Goal: Task Accomplishment & Management: Use online tool/utility

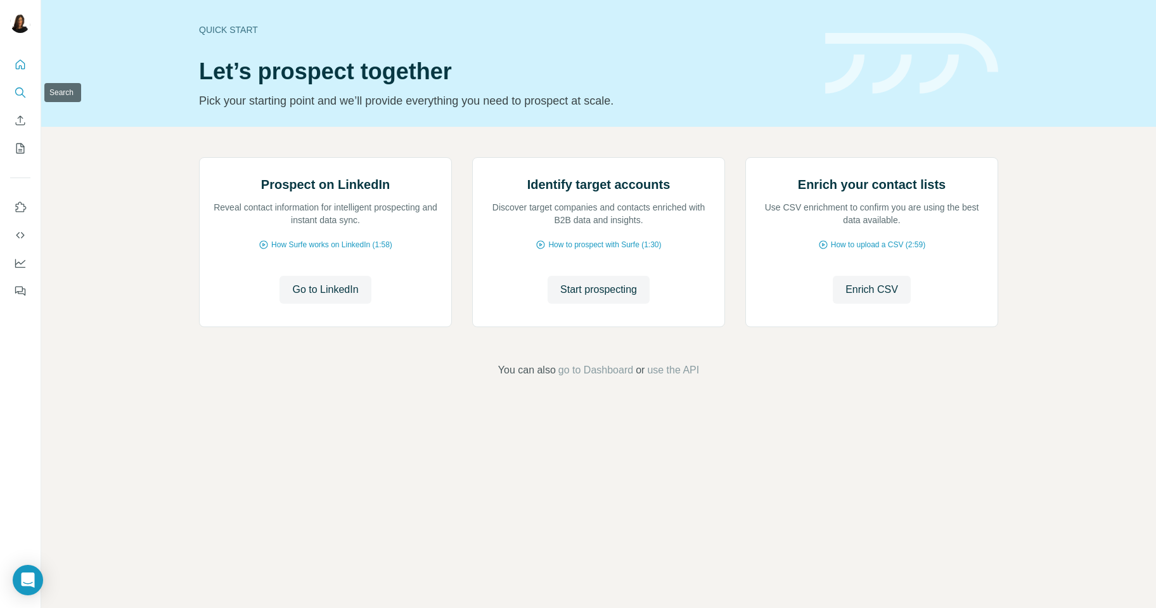
click at [23, 85] on button "Search" at bounding box center [20, 92] width 20 height 23
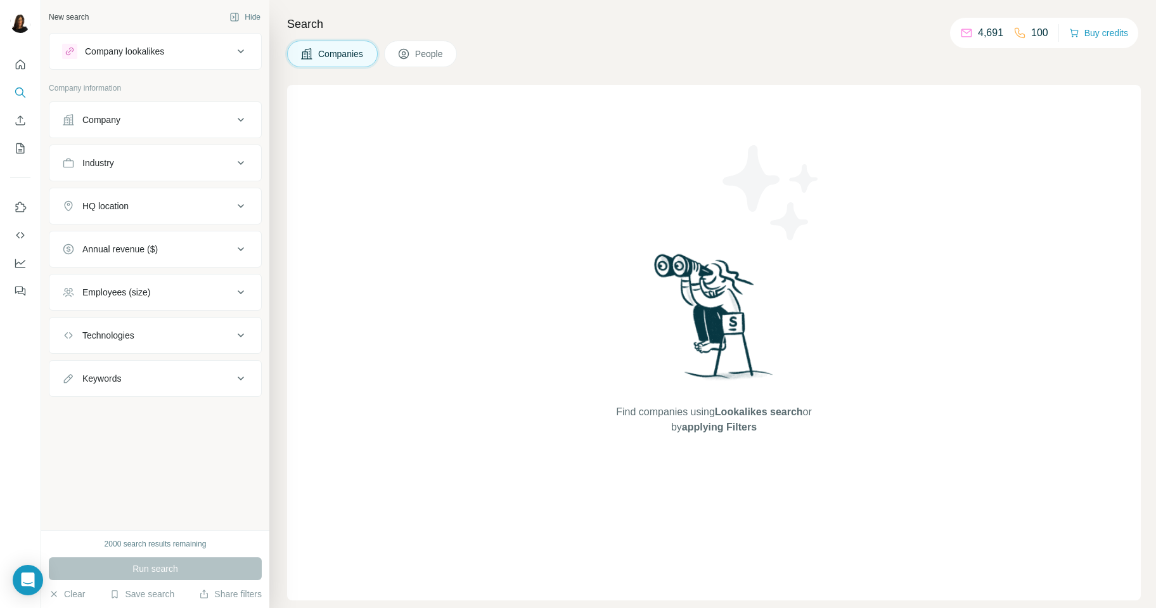
click at [151, 45] on div "Company lookalikes" at bounding box center [124, 51] width 79 height 13
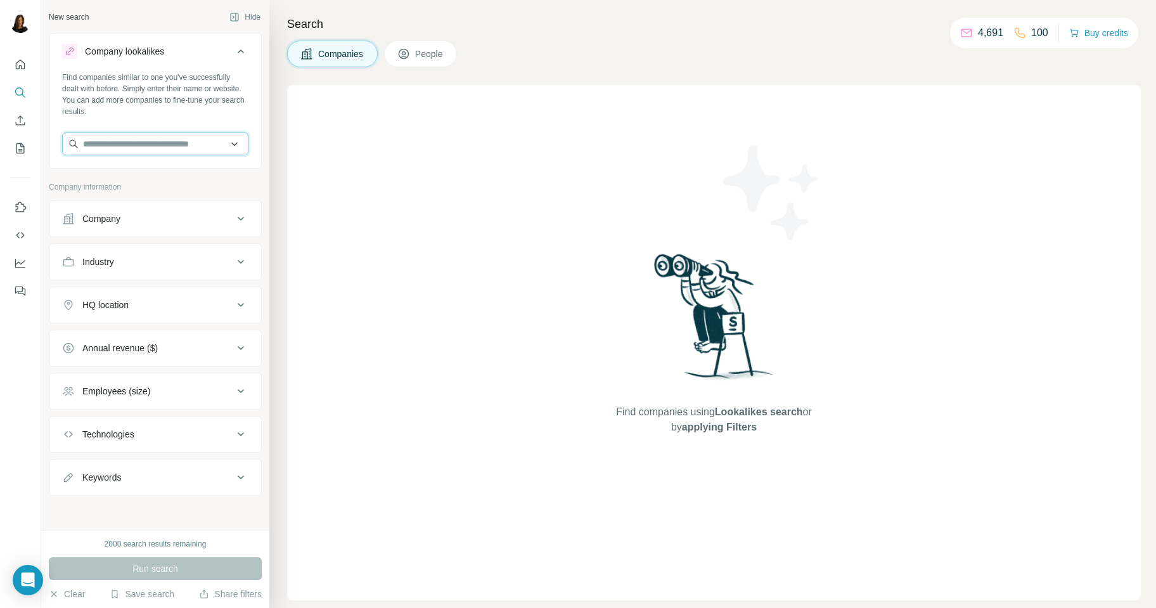
click at [158, 148] on input "text" at bounding box center [155, 143] width 186 height 23
paste input "********"
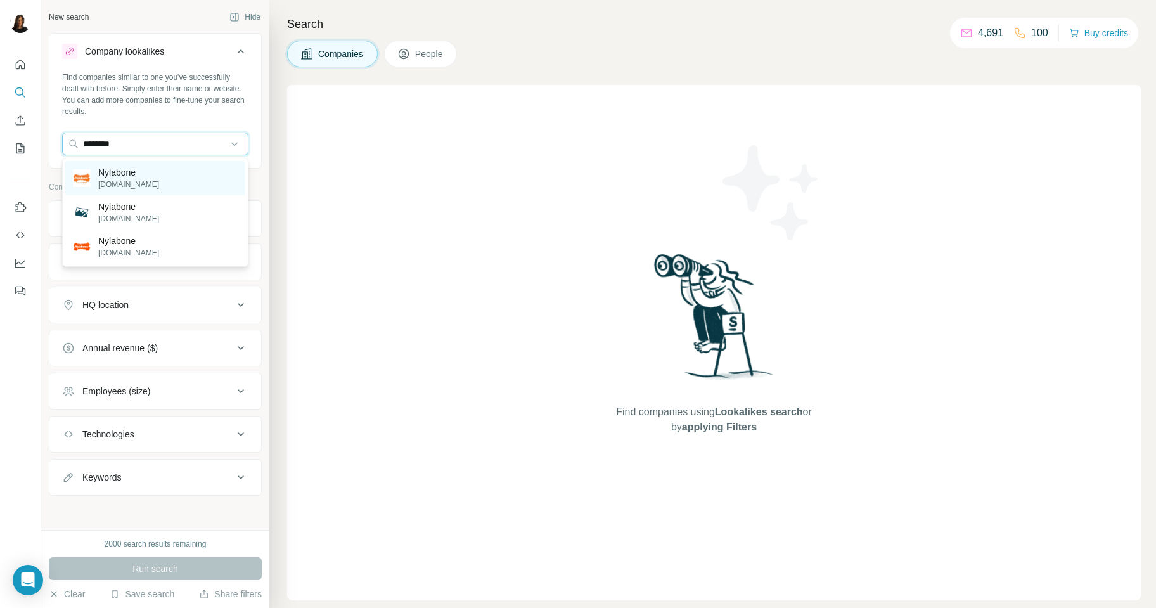
type input "********"
click at [144, 172] on p "Nylabone" at bounding box center [128, 172] width 61 height 13
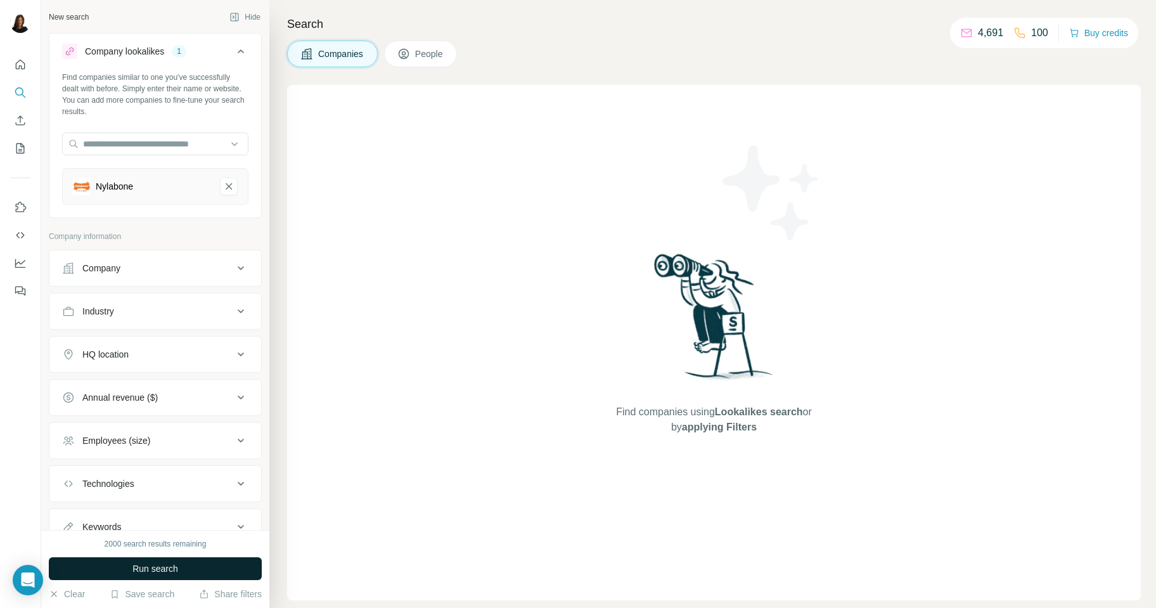
click at [164, 564] on span "Run search" at bounding box center [155, 568] width 46 height 13
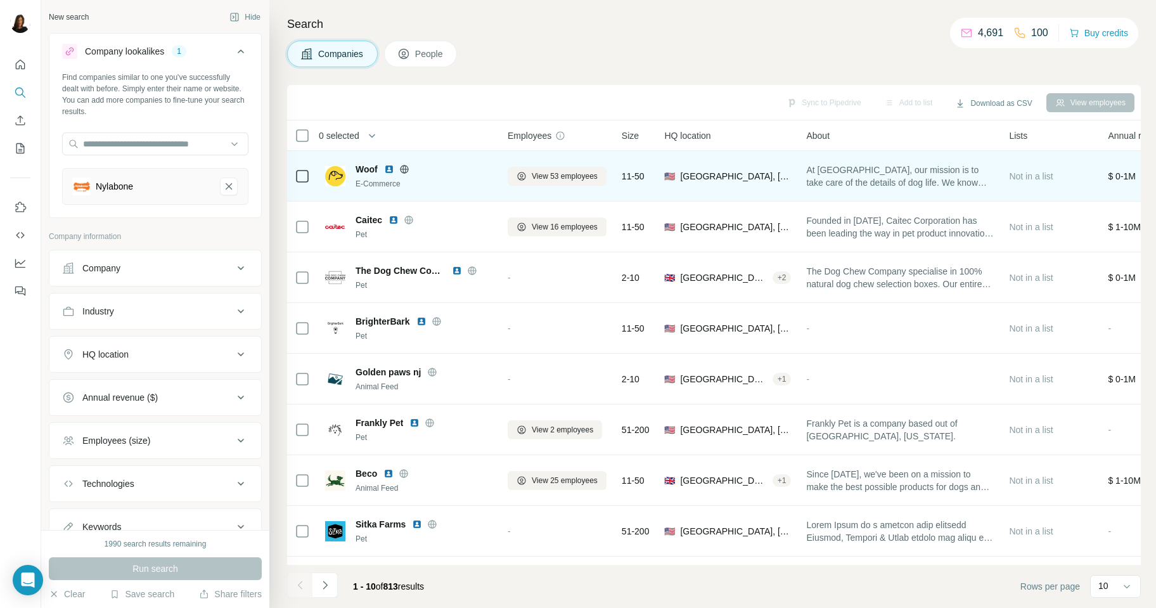
click at [356, 169] on span "Woof" at bounding box center [367, 169] width 22 height 13
drag, startPoint x: 356, startPoint y: 169, endPoint x: 378, endPoint y: 169, distance: 22.8
click at [378, 169] on div "Woof" at bounding box center [424, 169] width 137 height 13
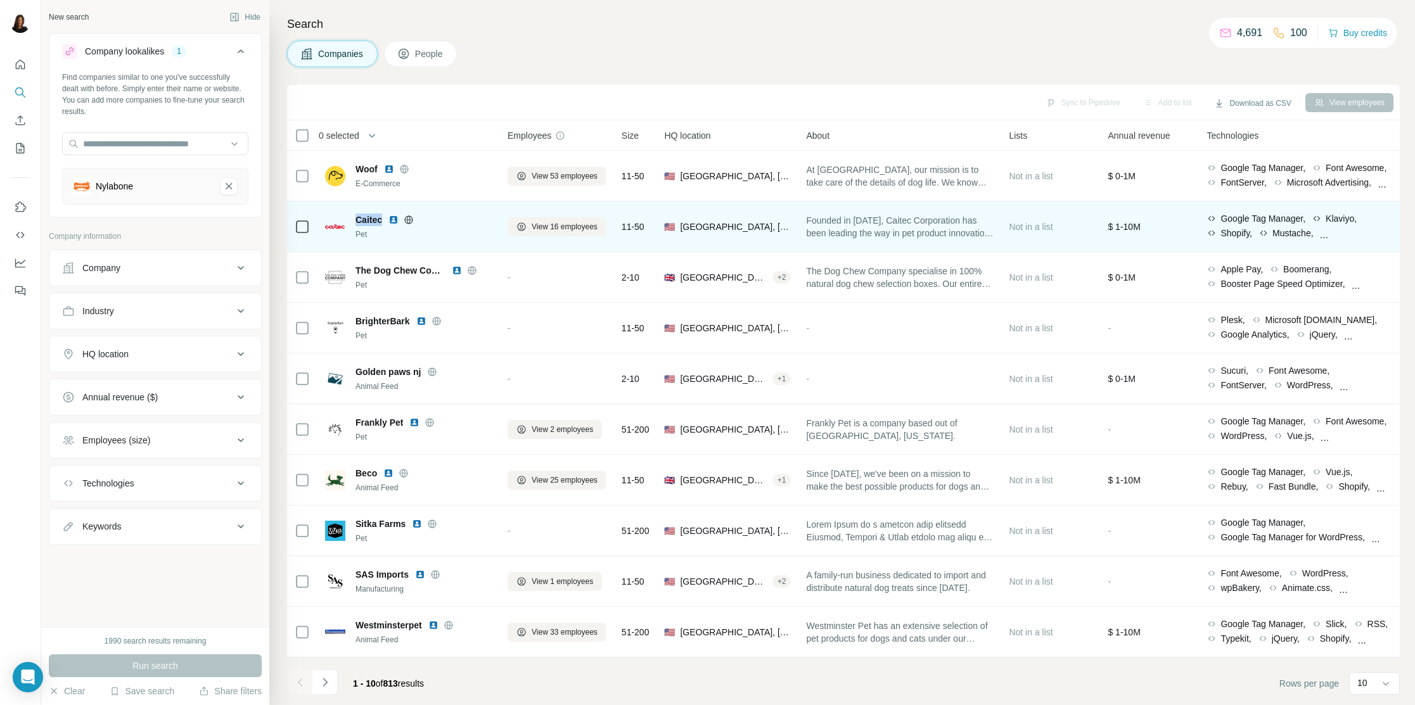
drag, startPoint x: 352, startPoint y: 222, endPoint x: 385, endPoint y: 226, distance: 33.2
click at [385, 226] on div "Caitec Pet" at bounding box center [408, 227] width 167 height 27
copy span "Caitec"
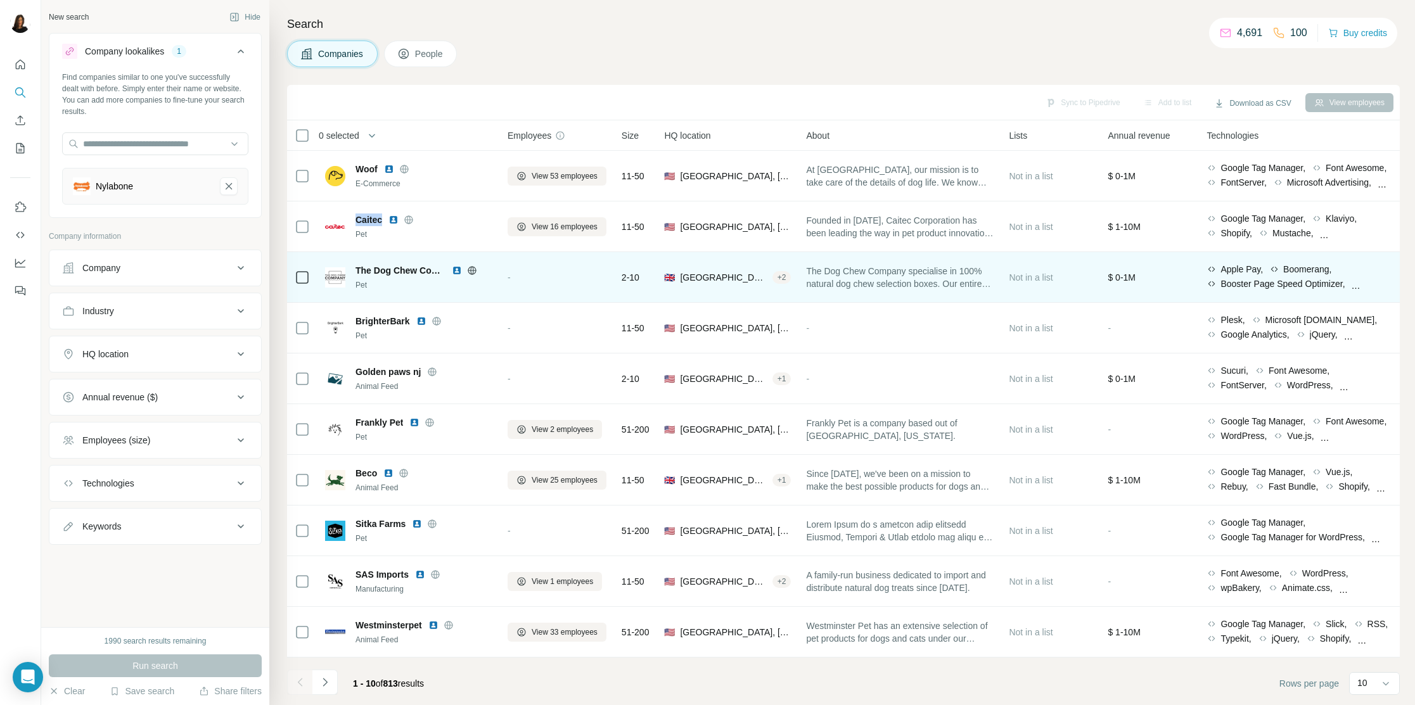
click at [357, 269] on span "The Dog Chew Company" at bounding box center [401, 270] width 90 height 13
drag, startPoint x: 360, startPoint y: 269, endPoint x: 427, endPoint y: 270, distance: 67.2
click at [426, 271] on span "The Dog Chew Company" at bounding box center [401, 270] width 90 height 13
copy span "The Dog Chew Company"
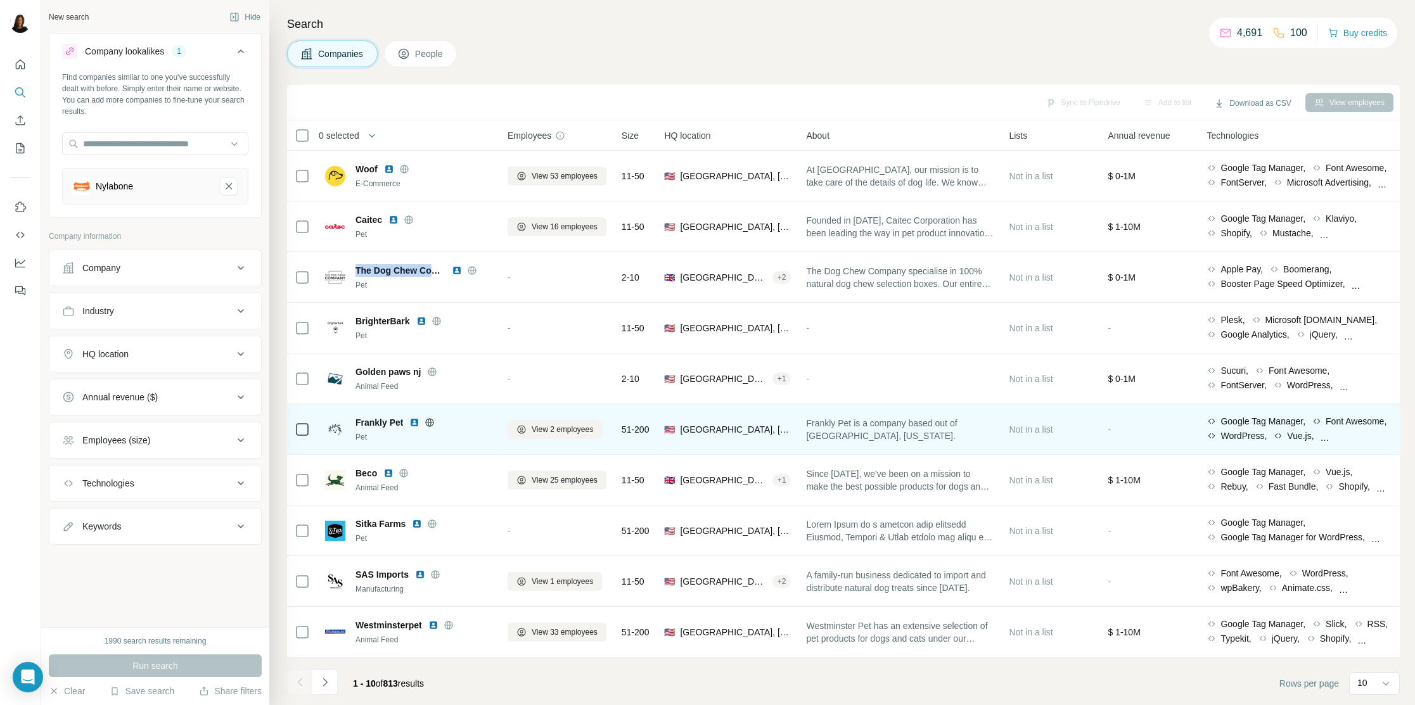
click at [358, 419] on span "Frankly Pet" at bounding box center [380, 422] width 48 height 13
drag, startPoint x: 359, startPoint y: 419, endPoint x: 397, endPoint y: 424, distance: 38.4
click at [399, 424] on span "Frankly Pet" at bounding box center [380, 422] width 48 height 13
copy span "Frankly Pet"
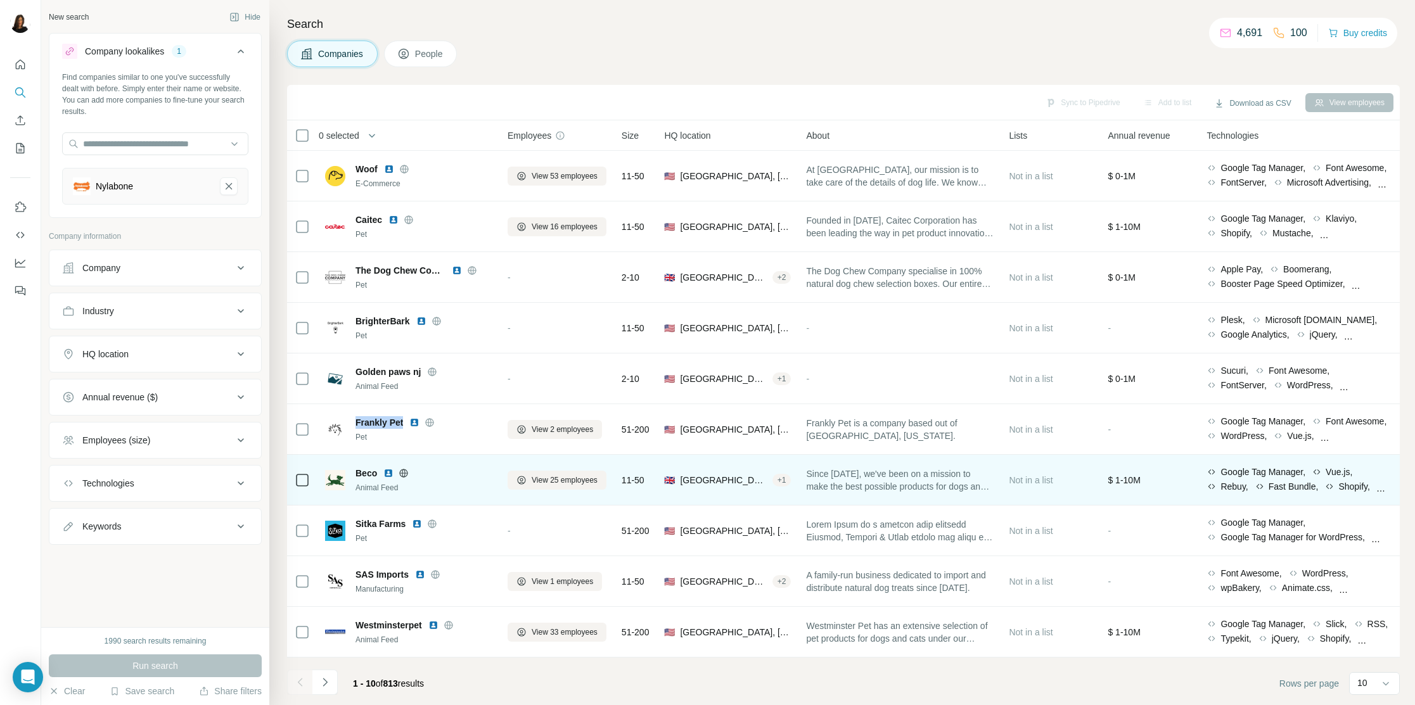
click at [357, 474] on span "Beco" at bounding box center [367, 473] width 22 height 13
click at [364, 474] on span "Beco" at bounding box center [367, 473] width 22 height 13
copy span "Beco"
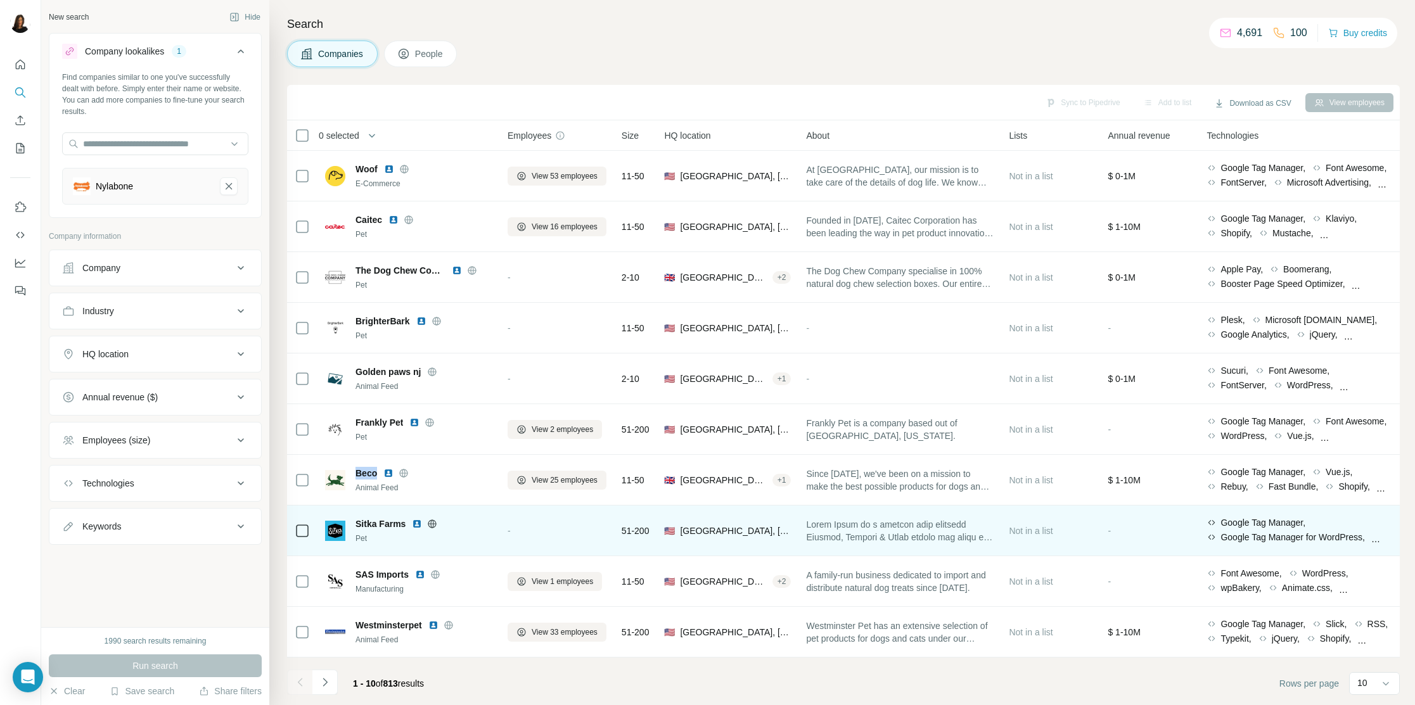
click at [359, 521] on span "Sitka Farms" at bounding box center [381, 524] width 50 height 13
drag, startPoint x: 359, startPoint y: 521, endPoint x: 401, endPoint y: 522, distance: 41.8
click at [401, 522] on span "Sitka Farms" at bounding box center [381, 524] width 50 height 13
copy span "Sitka Farms"
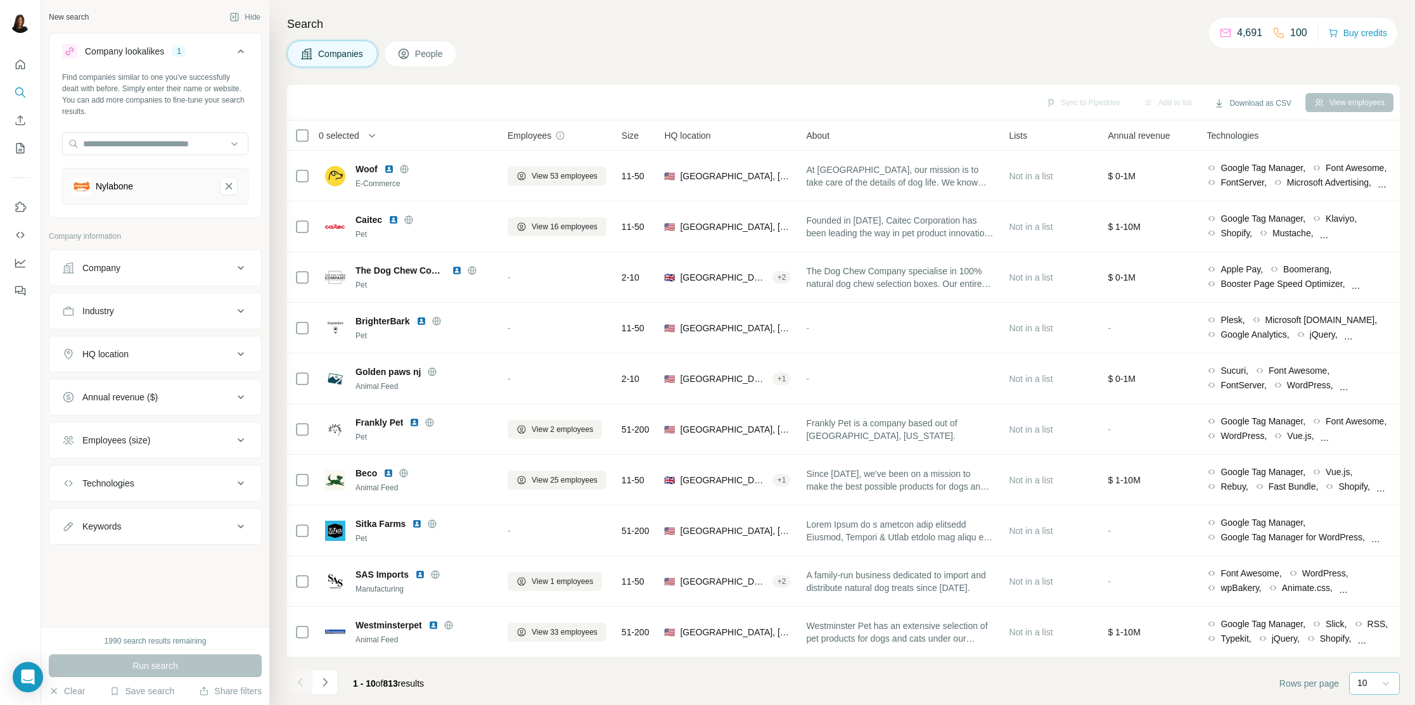
click at [1155, 607] on icon at bounding box center [1386, 683] width 13 height 13
click at [326, 607] on icon "Navigate to next page" at bounding box center [325, 682] width 4 height 8
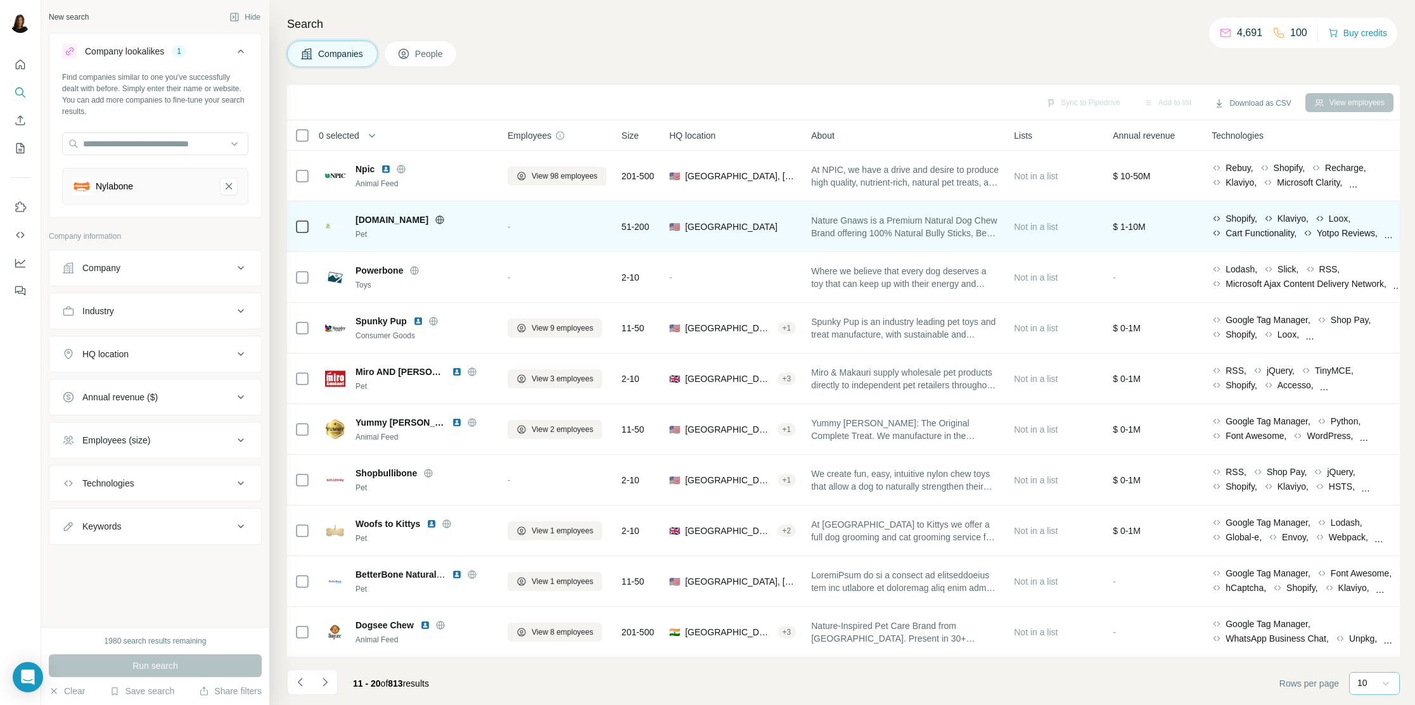
drag, startPoint x: 356, startPoint y: 218, endPoint x: 435, endPoint y: 220, distance: 79.2
click at [428, 220] on span "[DOMAIN_NAME]" at bounding box center [392, 220] width 73 height 13
copy span "[DOMAIN_NAME]"
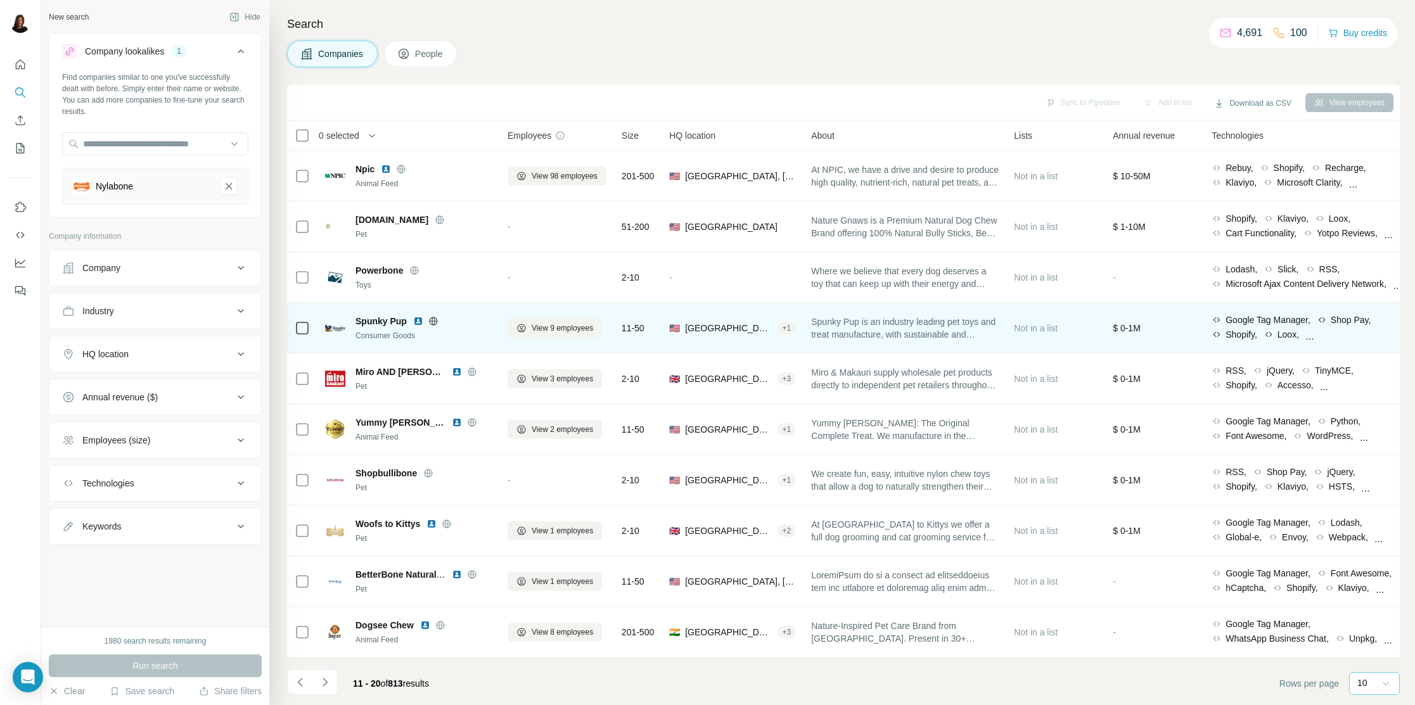
click at [359, 321] on span "Spunky Pup" at bounding box center [381, 321] width 51 height 13
drag, startPoint x: 369, startPoint y: 321, endPoint x: 399, endPoint y: 326, distance: 30.2
click at [399, 326] on span "Spunky Pup" at bounding box center [381, 321] width 51 height 13
copy span "Spunky Pup"
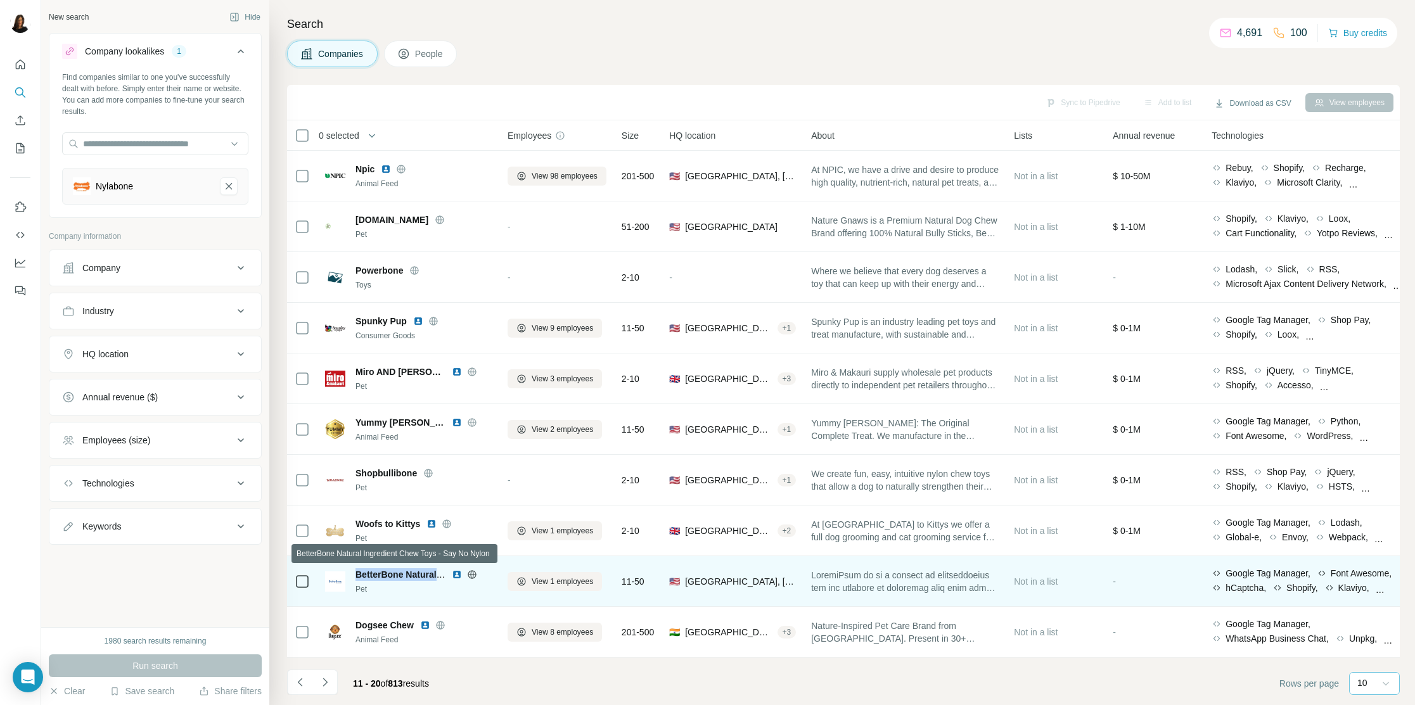
drag, startPoint x: 354, startPoint y: 575, endPoint x: 440, endPoint y: 577, distance: 86.9
click at [440, 577] on div "BetterBone Natural Ingredient Chew Toys - Say No Nylon Pet" at bounding box center [408, 581] width 167 height 27
copy span "BetterBone Natural"
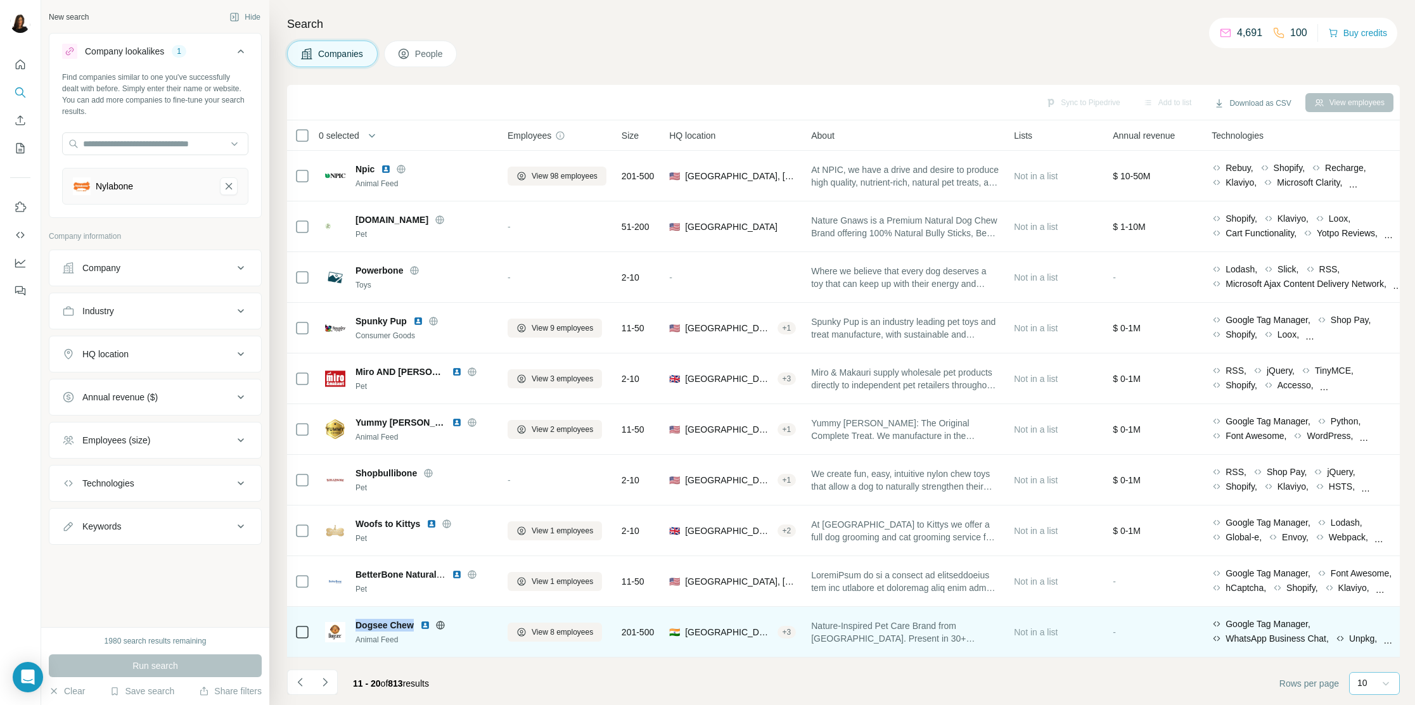
drag, startPoint x: 358, startPoint y: 620, endPoint x: 416, endPoint y: 624, distance: 58.4
click at [416, 607] on div "Dogsee Chew" at bounding box center [424, 625] width 137 height 13
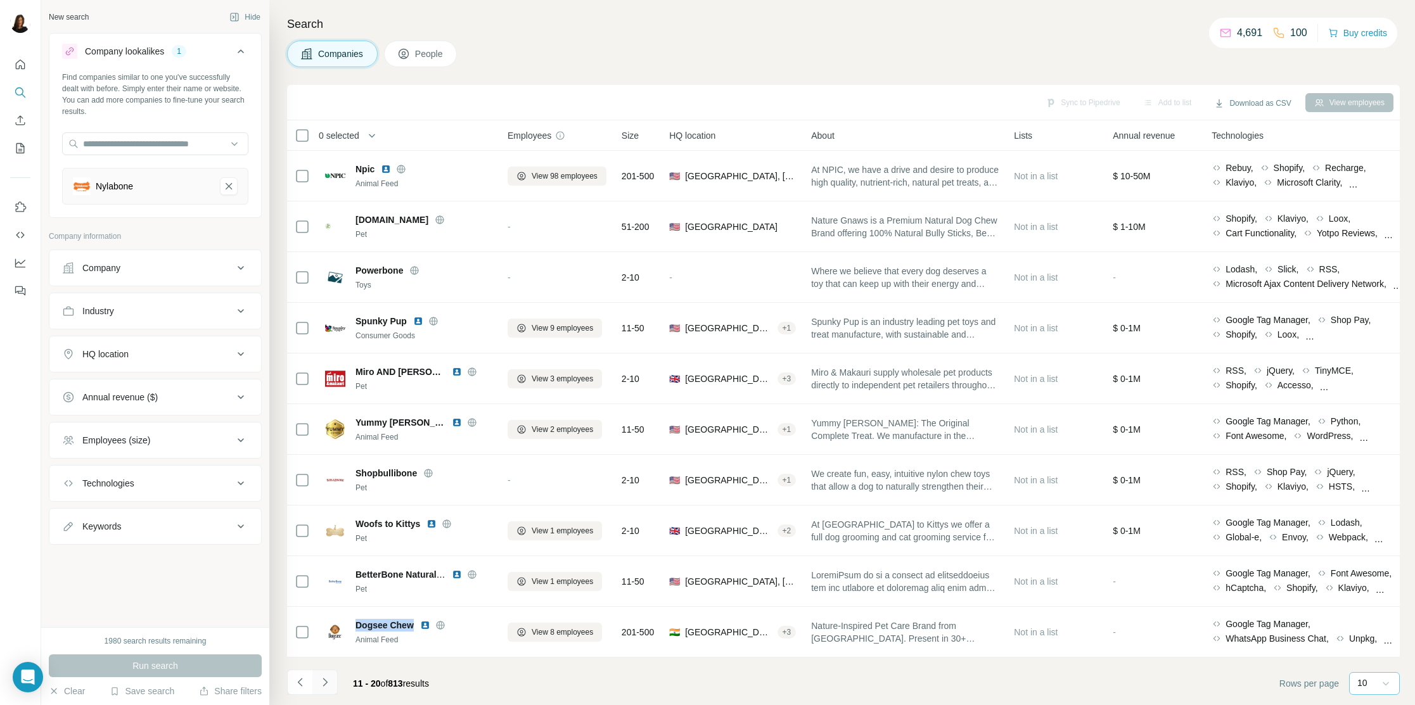
click at [335, 607] on button "Navigate to next page" at bounding box center [324, 682] width 25 height 25
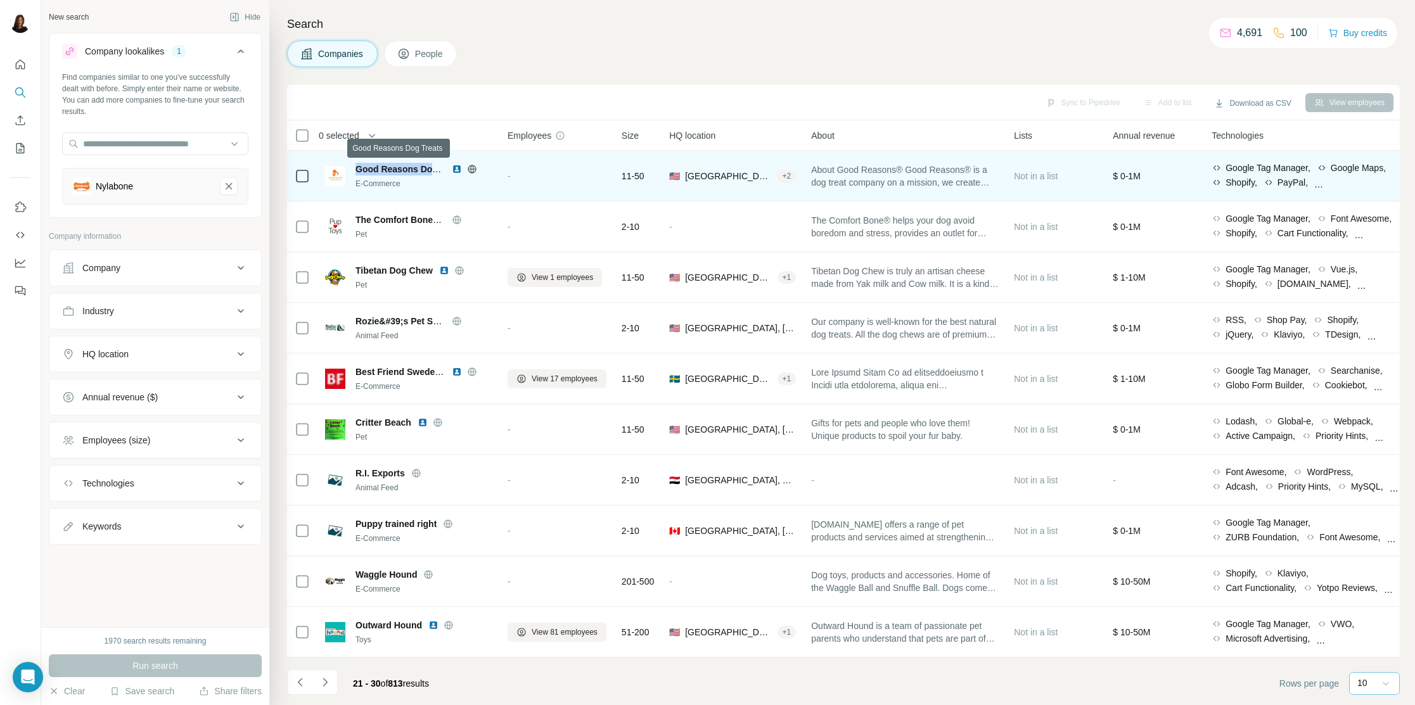
drag, startPoint x: 357, startPoint y: 169, endPoint x: 441, endPoint y: 168, distance: 84.3
click at [441, 168] on span "Good Reasons Dog Treats" at bounding box center [411, 169] width 111 height 10
copy span "Good Reasons Dog"
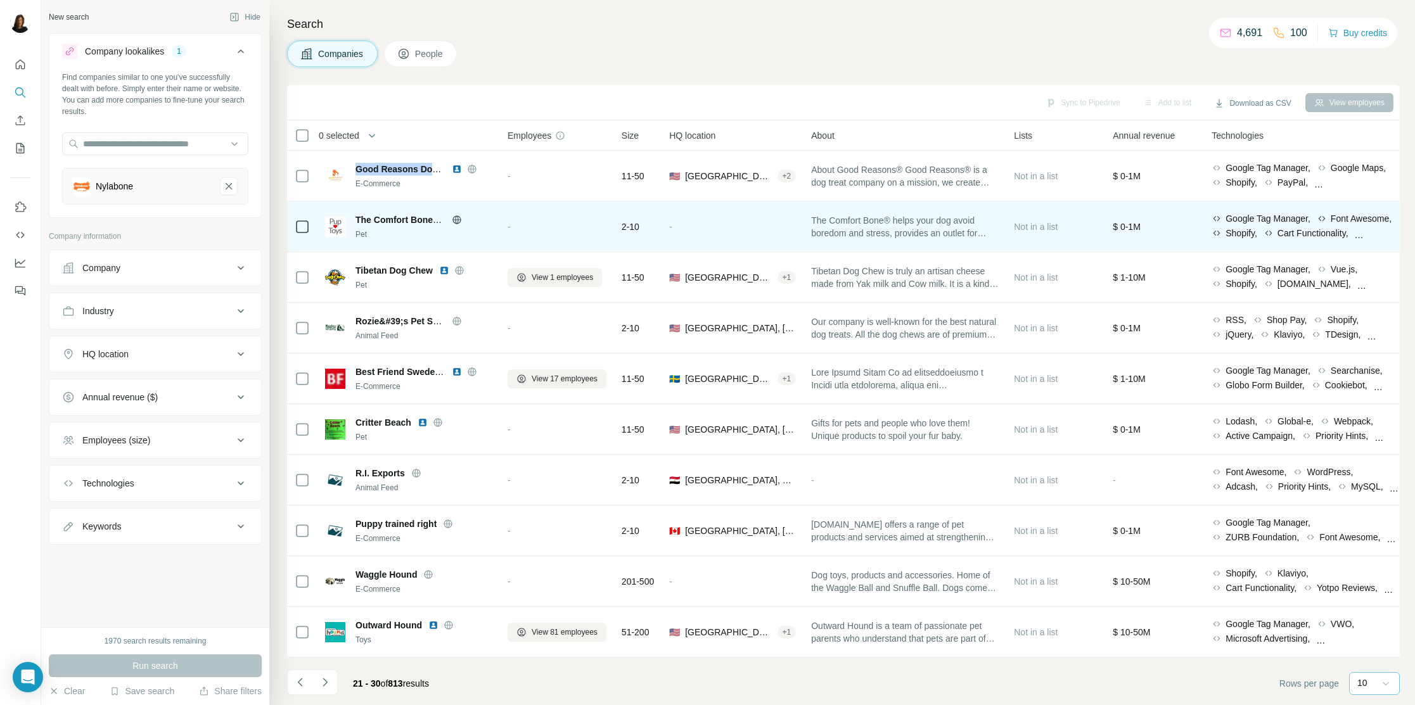
click at [359, 221] on span "The Comfort Bone® by PupToys®" at bounding box center [427, 220] width 143 height 10
drag, startPoint x: 392, startPoint y: 221, endPoint x: 442, endPoint y: 222, distance: 49.4
click at [442, 222] on span "The Comfort Bone® by PupToys®" at bounding box center [427, 220] width 143 height 10
copy span "The Comfort Bone® by"
click at [456, 224] on icon at bounding box center [457, 220] width 10 height 10
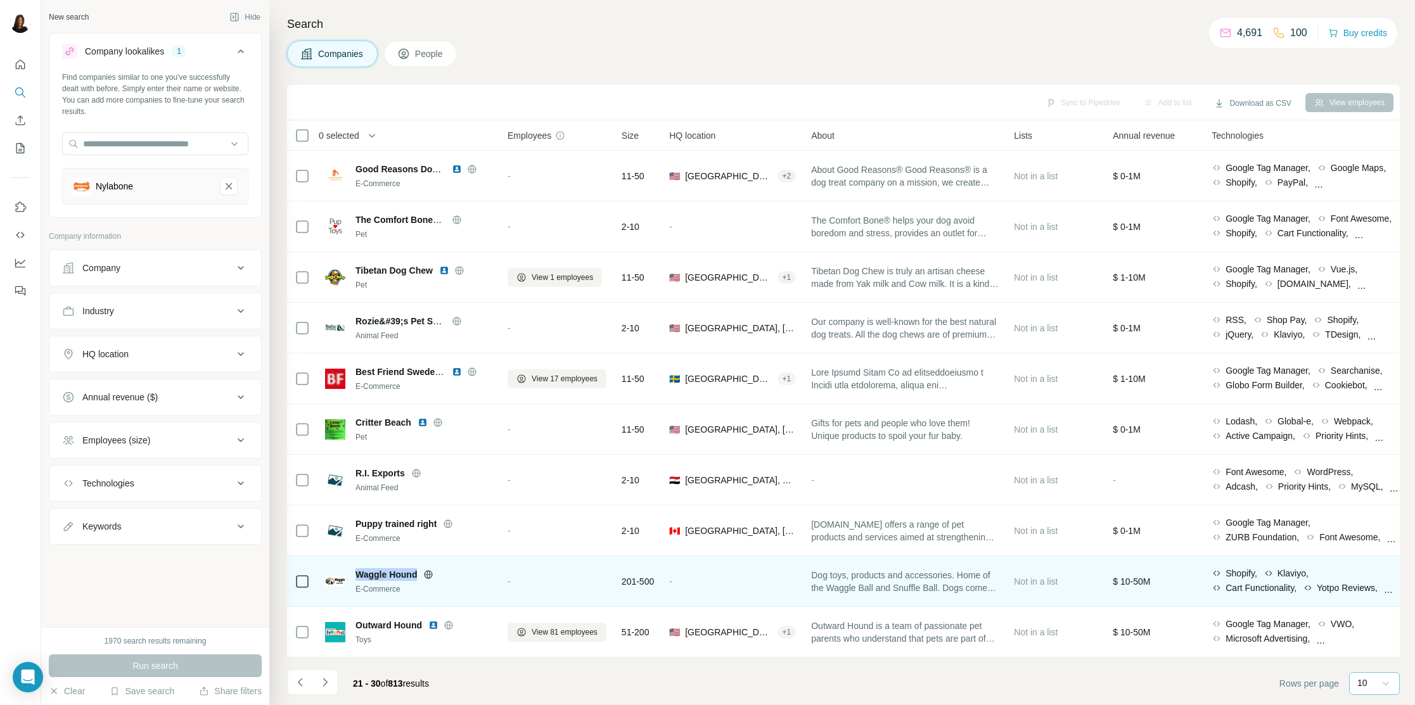
drag, startPoint x: 356, startPoint y: 573, endPoint x: 423, endPoint y: 574, distance: 67.2
click at [423, 574] on div "Waggle Hound" at bounding box center [424, 574] width 137 height 13
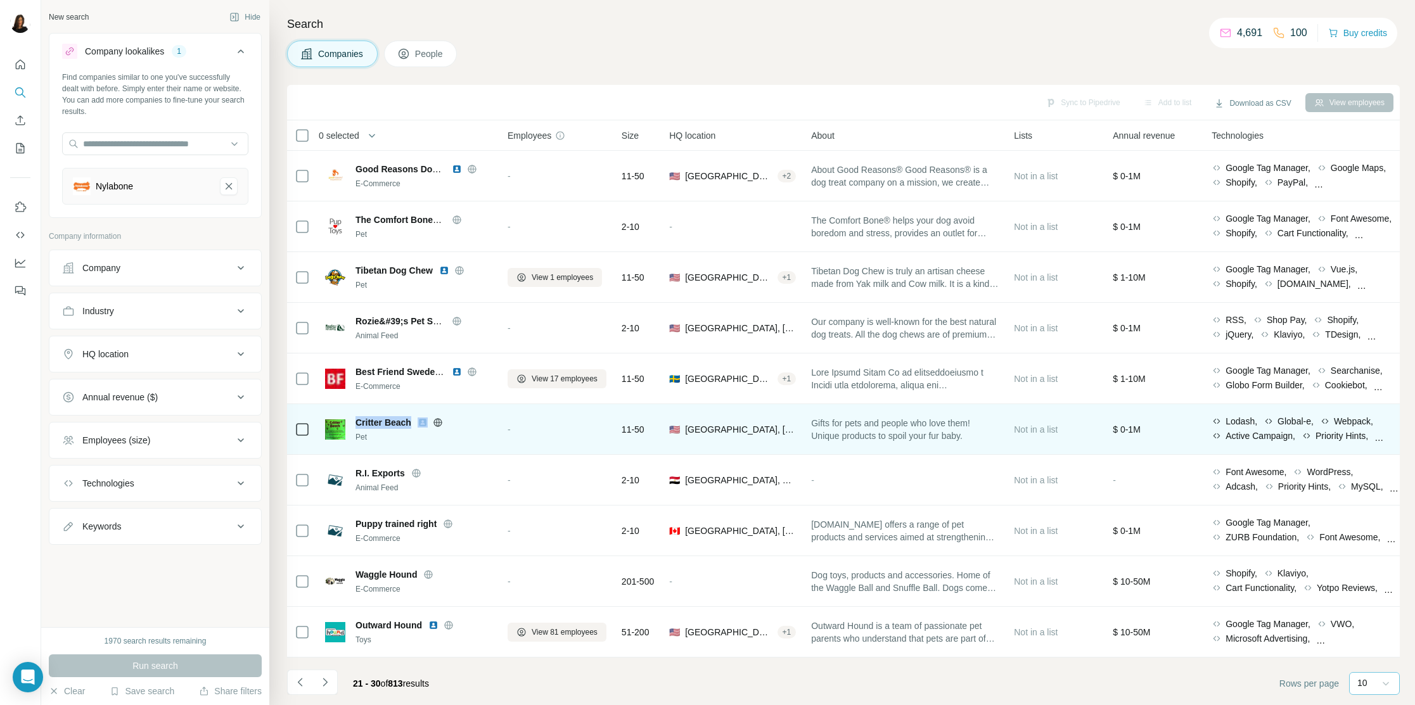
drag, startPoint x: 357, startPoint y: 423, endPoint x: 417, endPoint y: 421, distance: 60.2
click at [417, 421] on div "Critter Beach" at bounding box center [424, 422] width 137 height 13
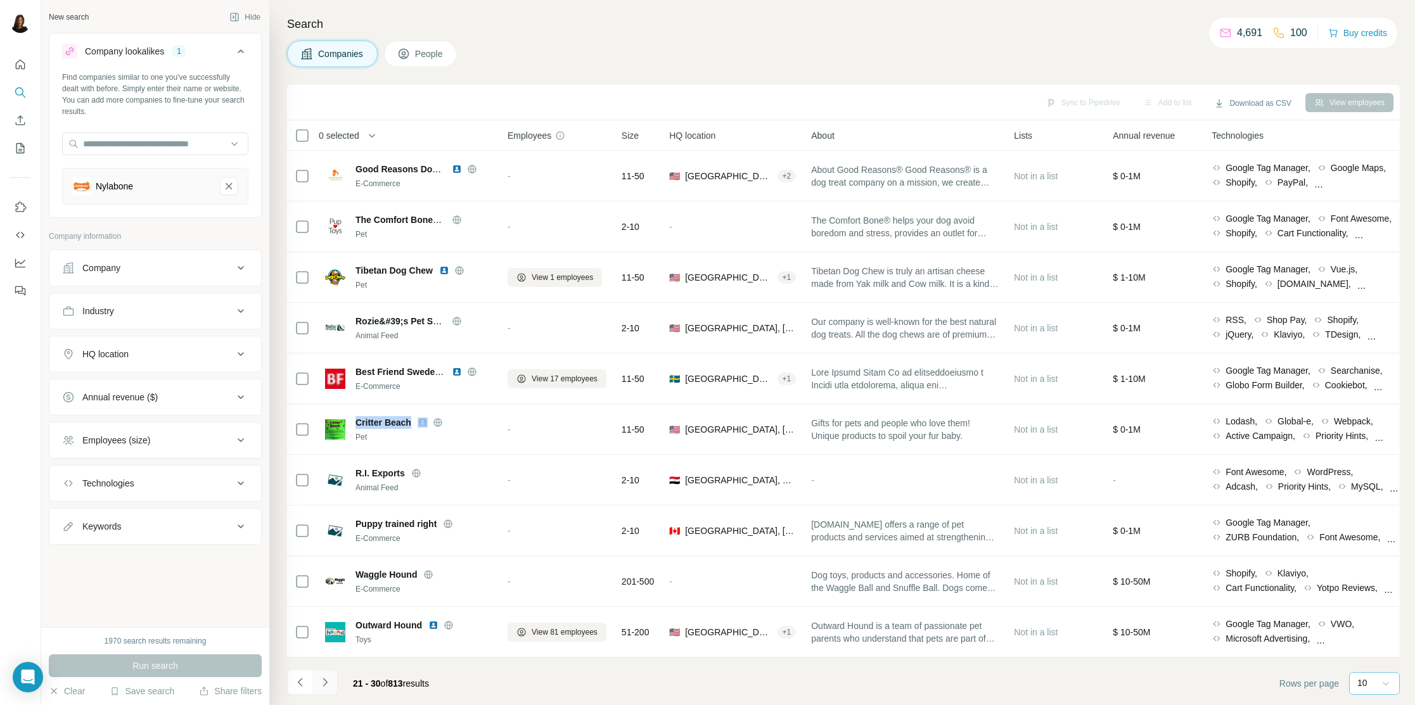
click at [322, 607] on button "Navigate to next page" at bounding box center [324, 682] width 25 height 25
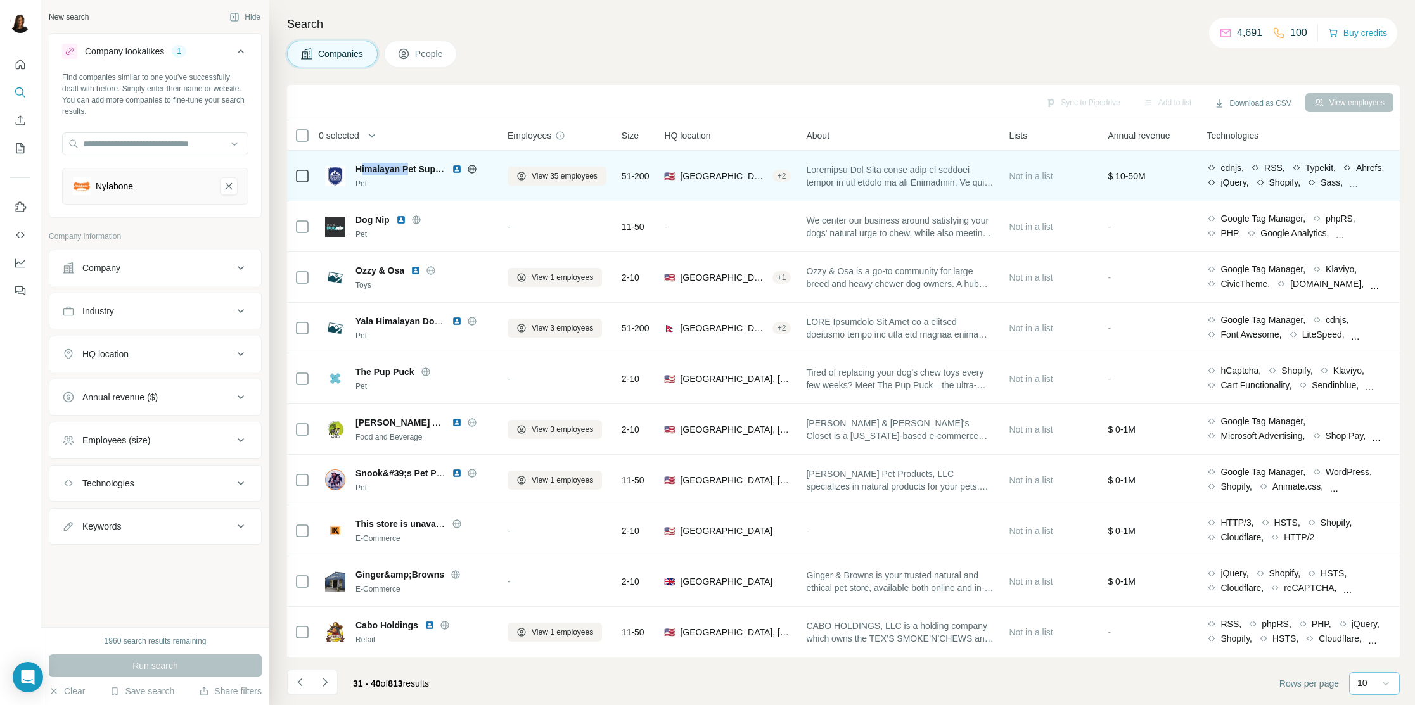
drag, startPoint x: 359, startPoint y: 167, endPoint x: 409, endPoint y: 165, distance: 50.1
click at [409, 165] on span "Himalayan Pet Supply" at bounding box center [401, 169] width 90 height 13
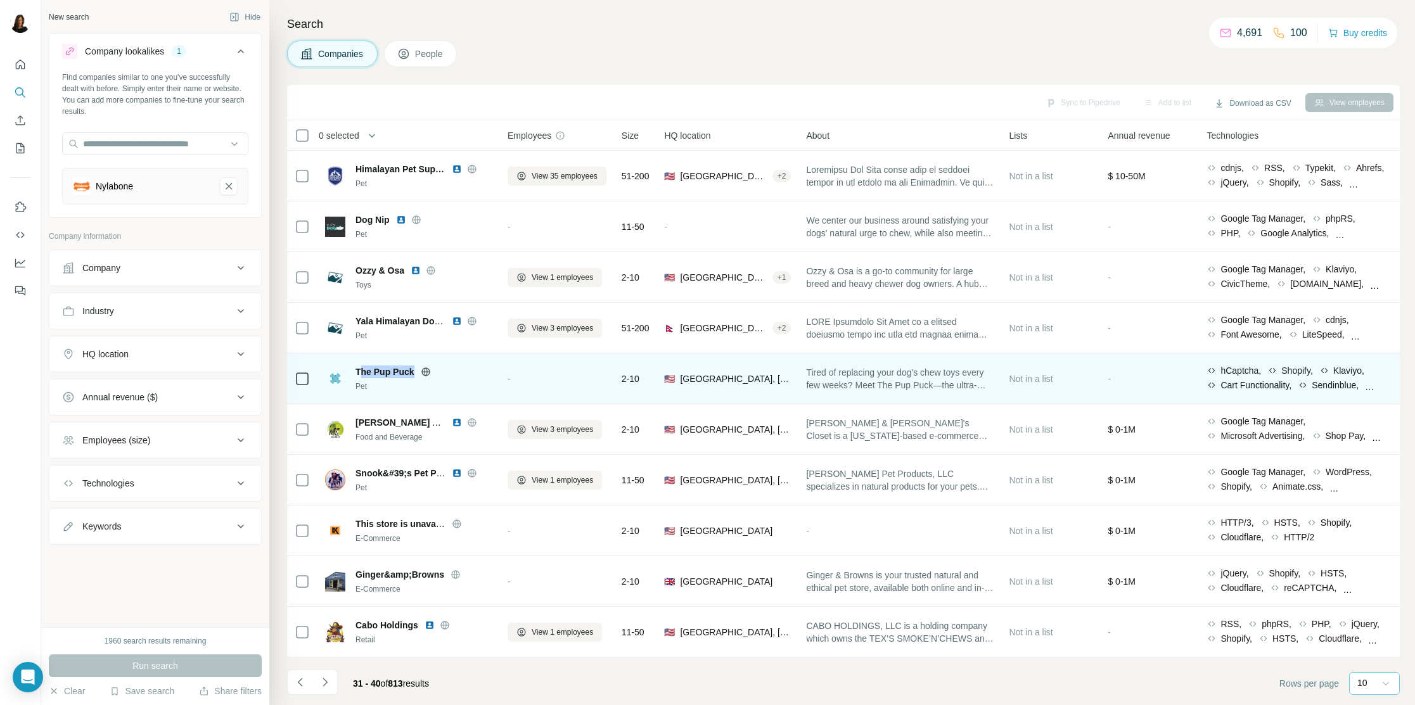
drag, startPoint x: 359, startPoint y: 371, endPoint x: 416, endPoint y: 371, distance: 57.7
click at [416, 371] on div "The Pup Puck" at bounding box center [424, 372] width 137 height 13
drag, startPoint x: 354, startPoint y: 373, endPoint x: 414, endPoint y: 376, distance: 61.0
click at [414, 376] on div "The Pup Puck Pet" at bounding box center [408, 379] width 167 height 27
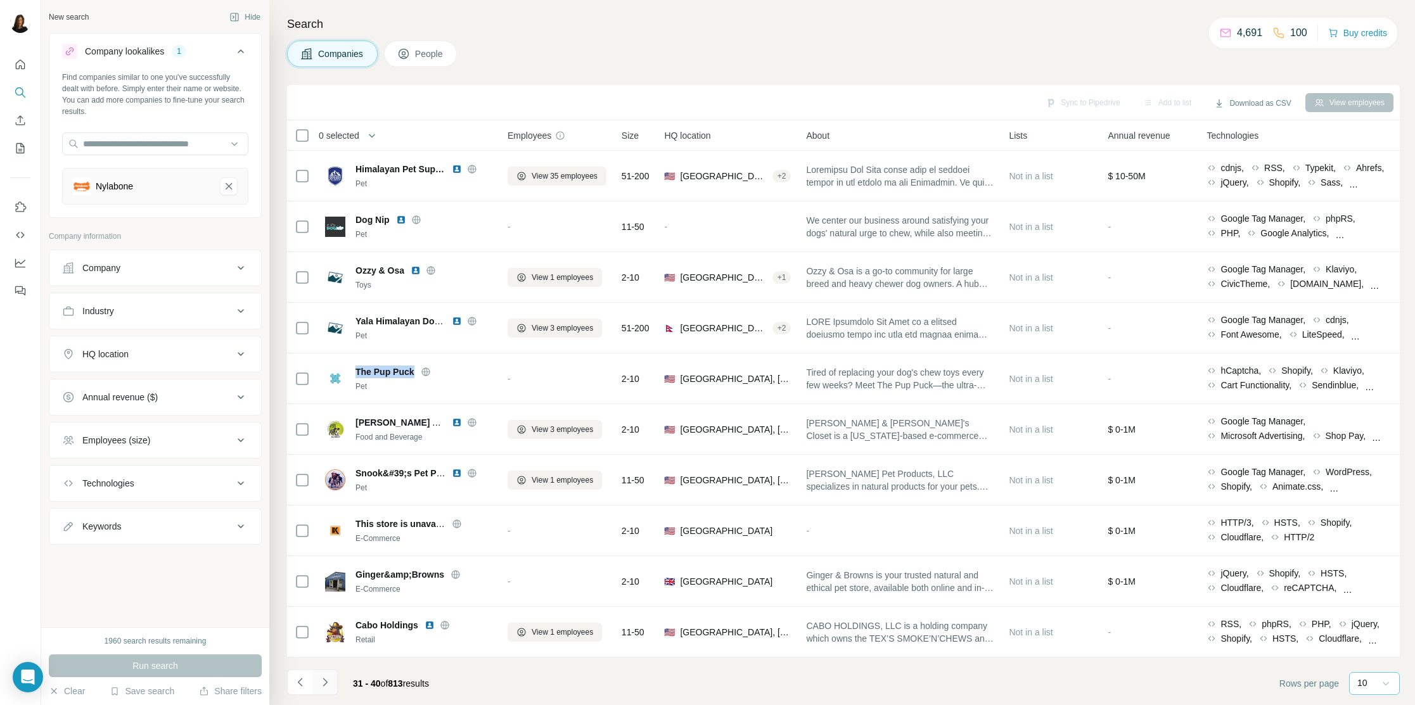
click at [324, 607] on button "Navigate to next page" at bounding box center [324, 682] width 25 height 25
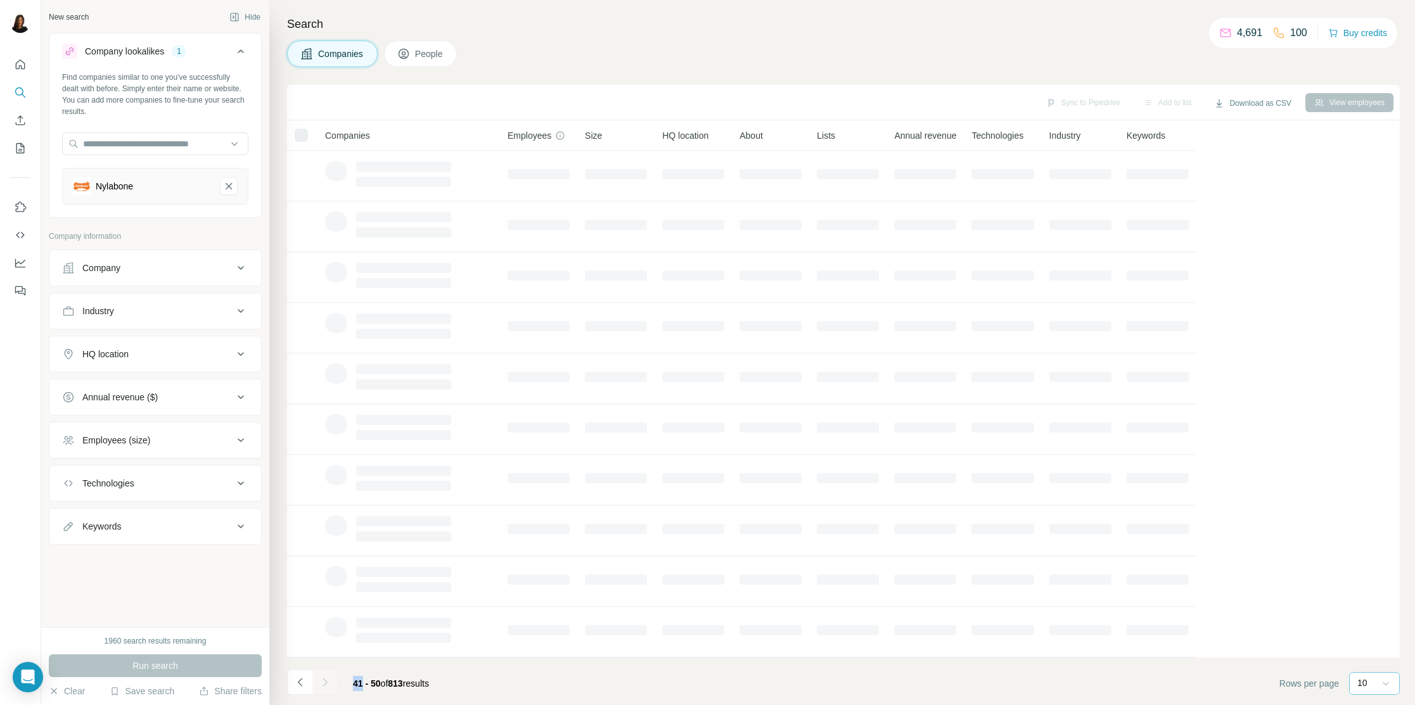
click at [324, 607] on div at bounding box center [324, 682] width 25 height 25
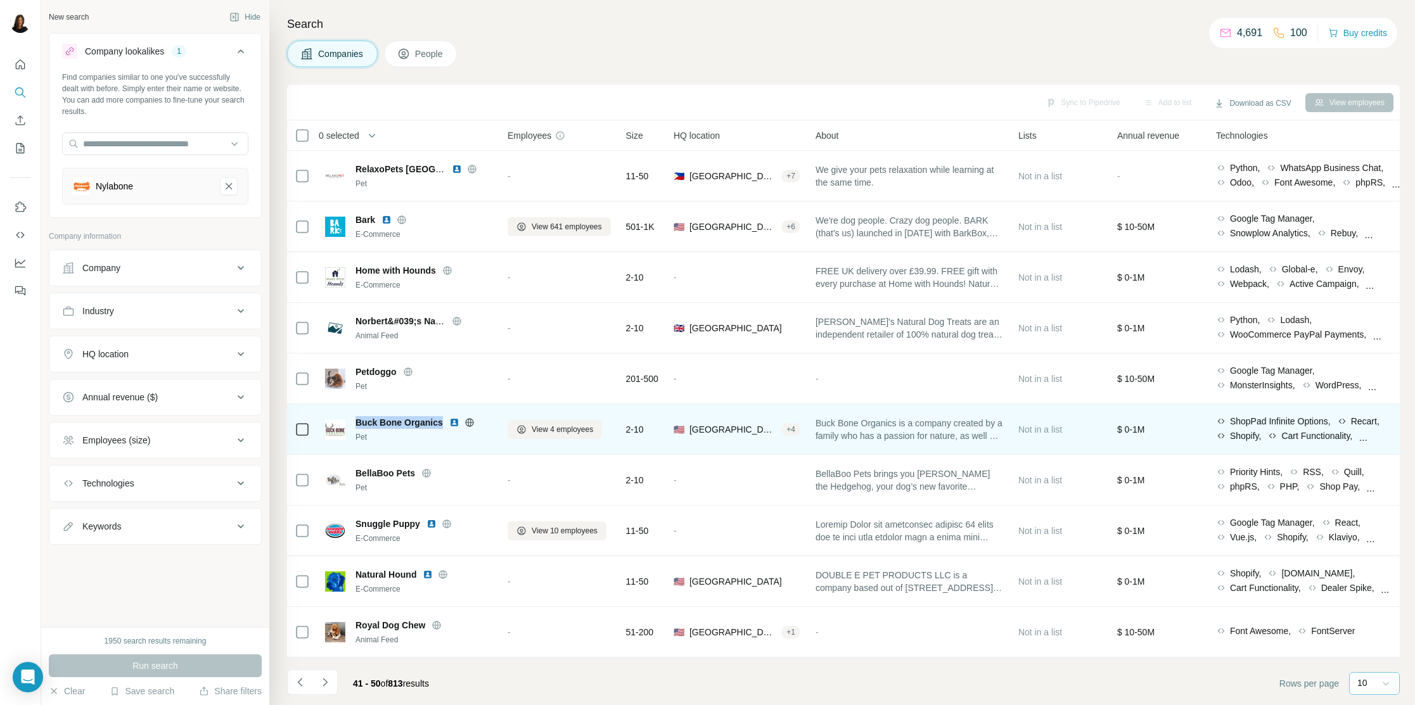
drag, startPoint x: 357, startPoint y: 421, endPoint x: 439, endPoint y: 418, distance: 82.4
click at [439, 418] on span "Buck Bone Organics" at bounding box center [399, 422] width 87 height 13
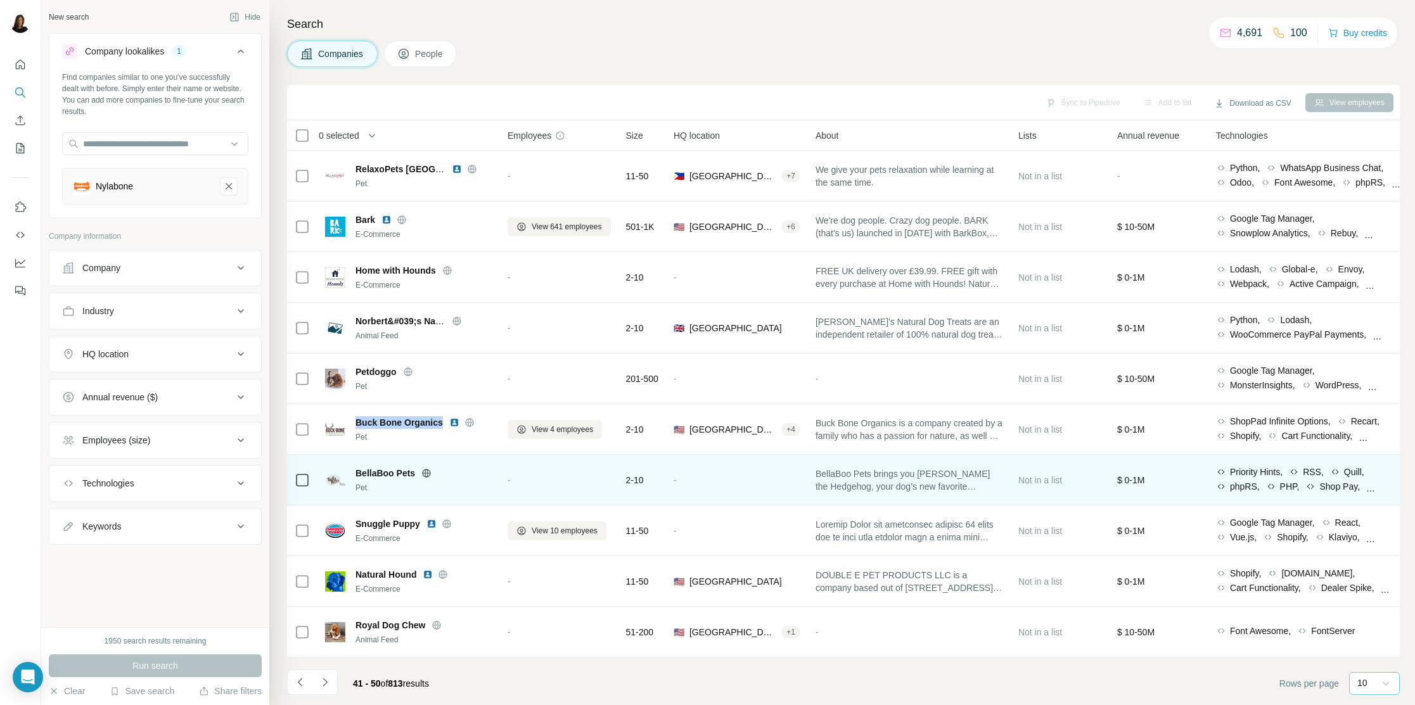
click at [356, 475] on span "BellaBoo Pets" at bounding box center [386, 473] width 60 height 13
drag, startPoint x: 364, startPoint y: 475, endPoint x: 401, endPoint y: 475, distance: 37.4
click at [401, 475] on span "BellaBoo Pets" at bounding box center [386, 473] width 60 height 13
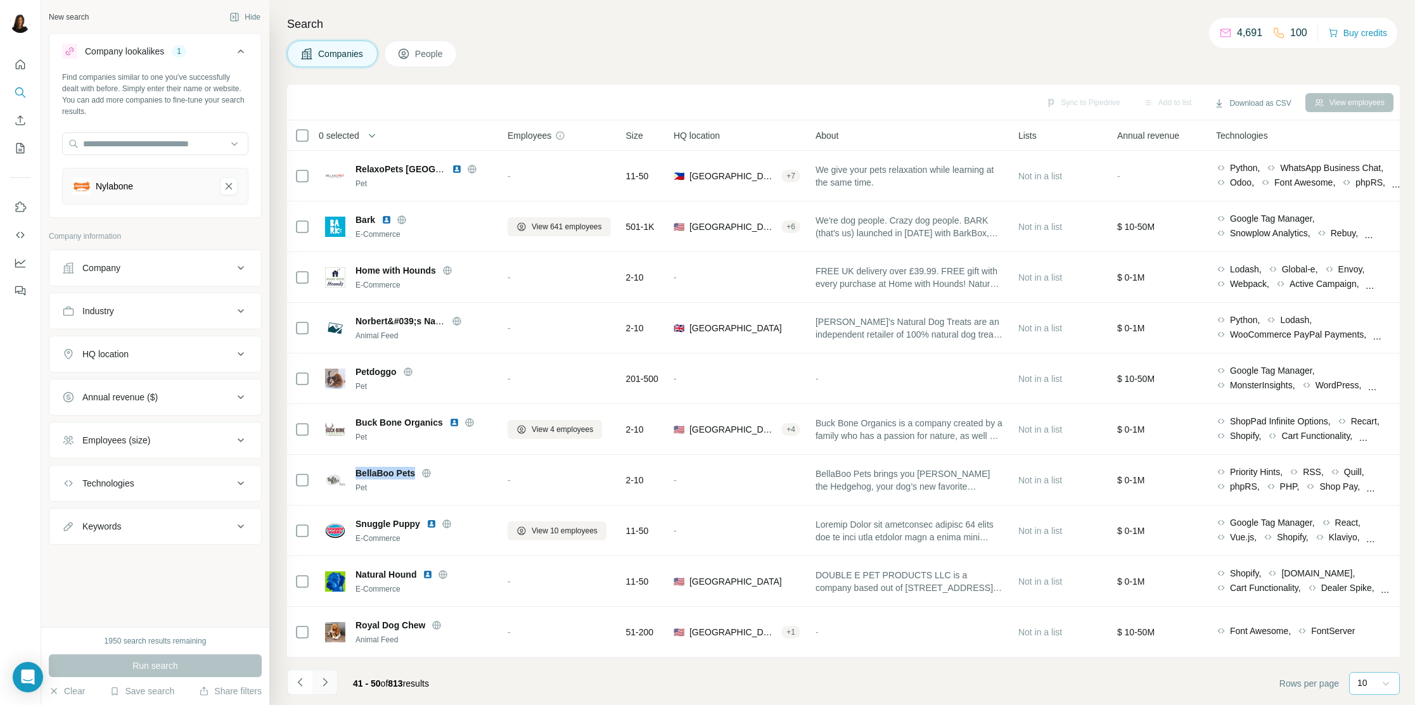
click at [328, 607] on icon "Navigate to next page" at bounding box center [325, 682] width 13 height 13
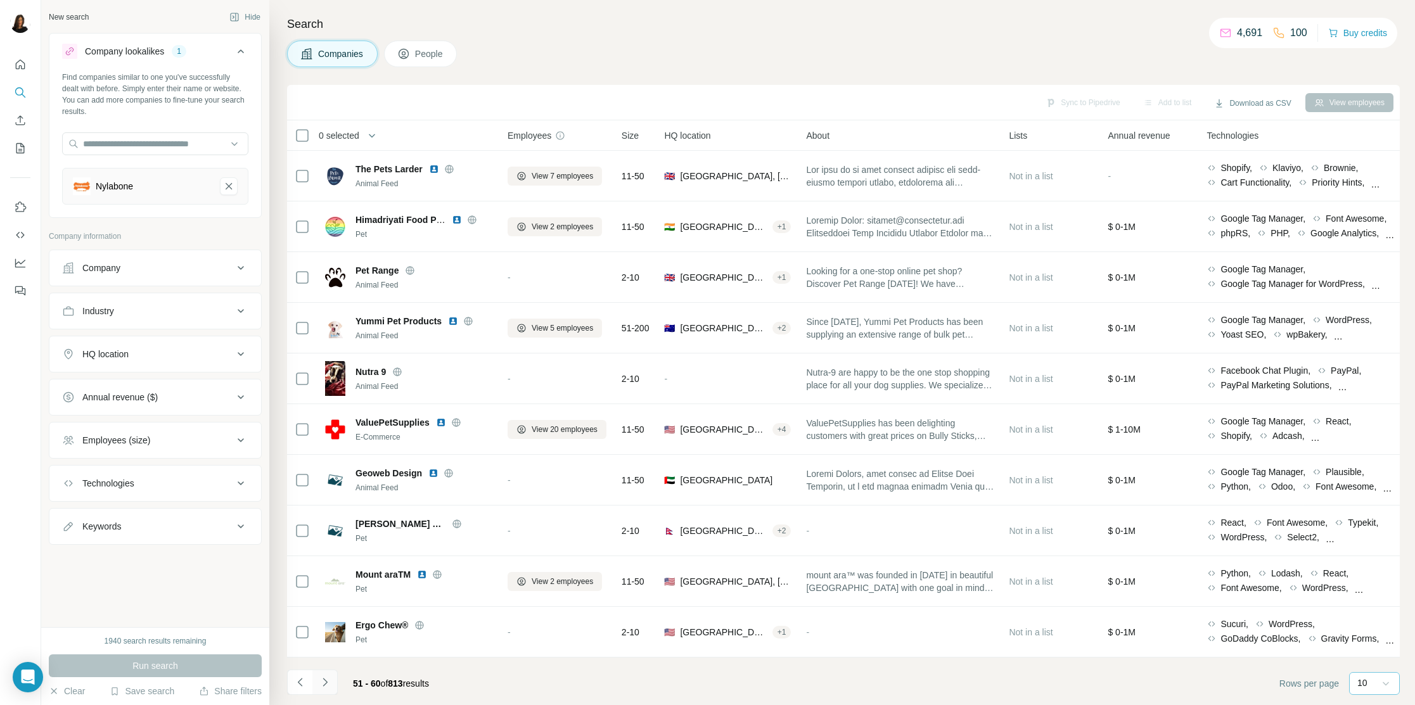
click at [323, 607] on icon "Navigate to next page" at bounding box center [325, 682] width 13 height 13
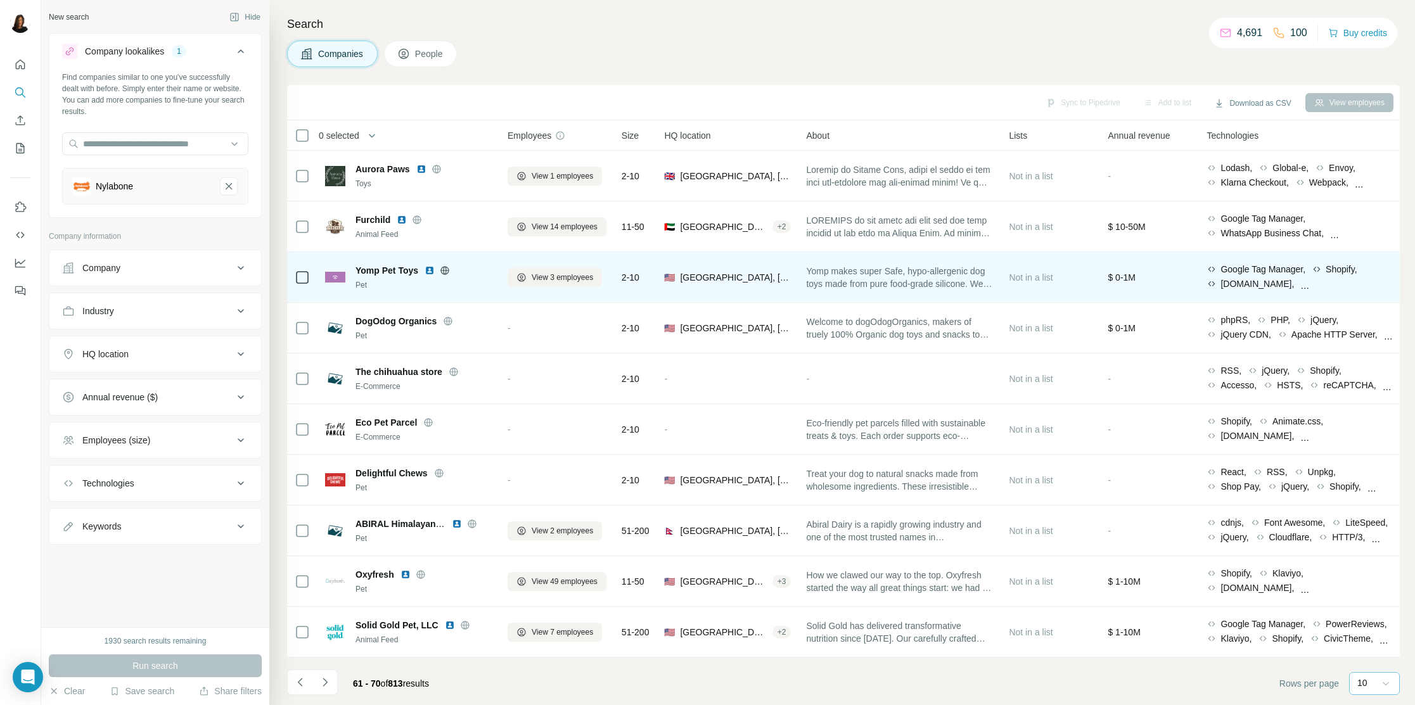
click at [357, 269] on span "Yomp Pet Toys" at bounding box center [387, 270] width 63 height 13
drag, startPoint x: 357, startPoint y: 269, endPoint x: 400, endPoint y: 269, distance: 42.5
click at [400, 269] on span "Yomp Pet Toys" at bounding box center [387, 270] width 63 height 13
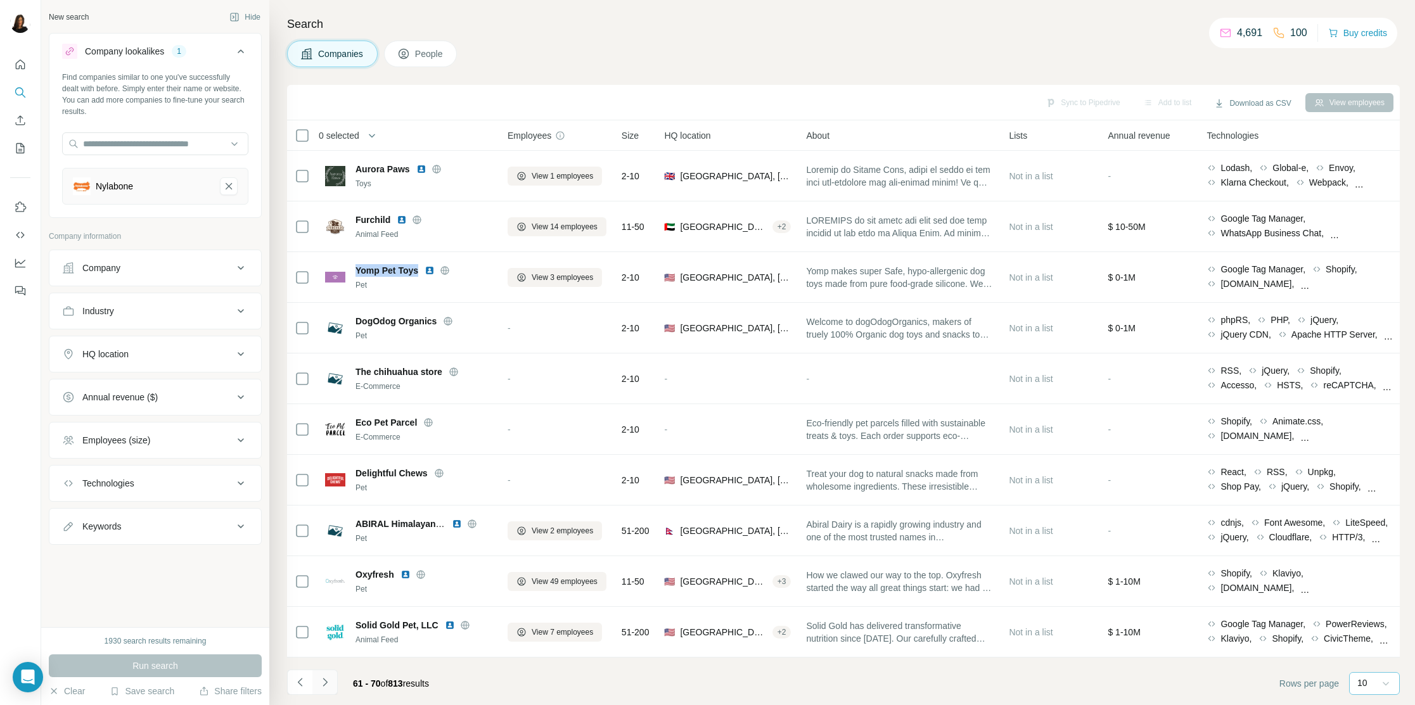
click at [326, 607] on icon "Navigate to next page" at bounding box center [325, 682] width 13 height 13
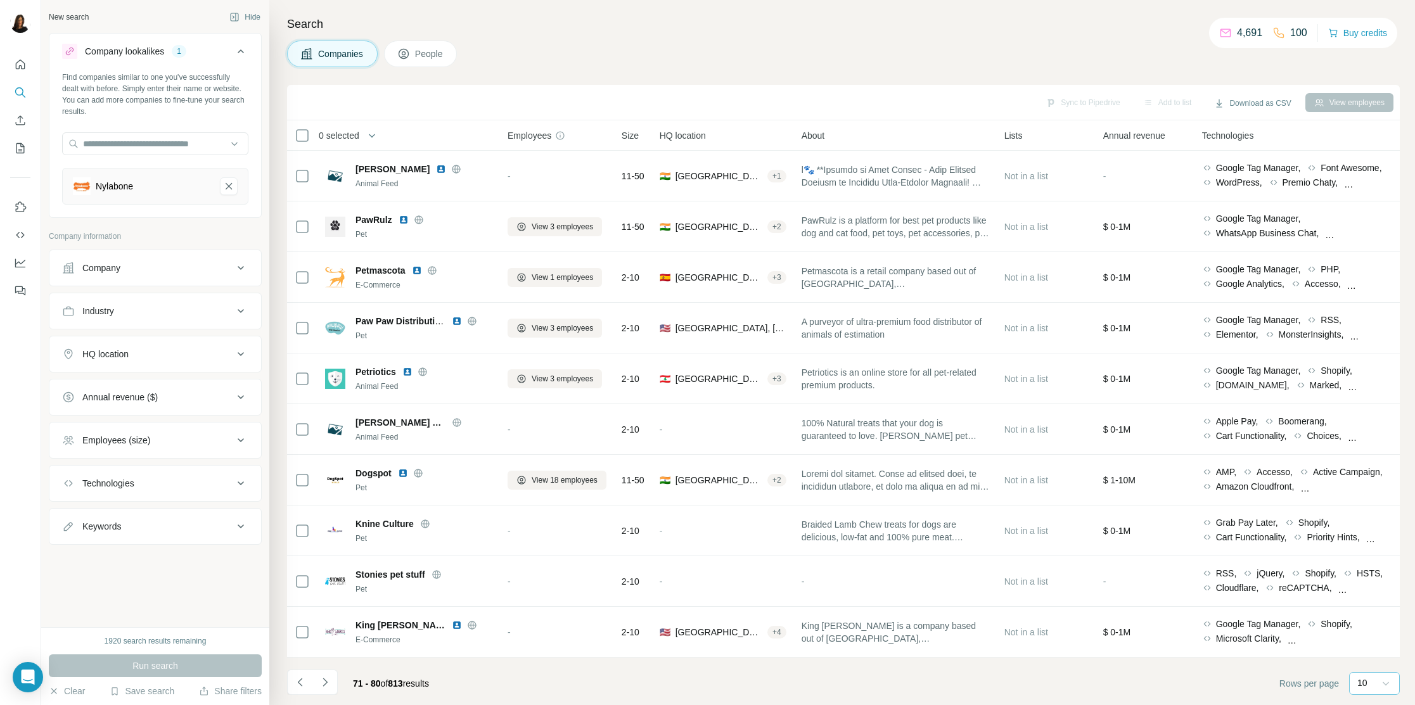
click at [206, 194] on div "Nylabone" at bounding box center [141, 186] width 137 height 18
click at [191, 146] on input "text" at bounding box center [155, 143] width 186 height 23
paste input "**********"
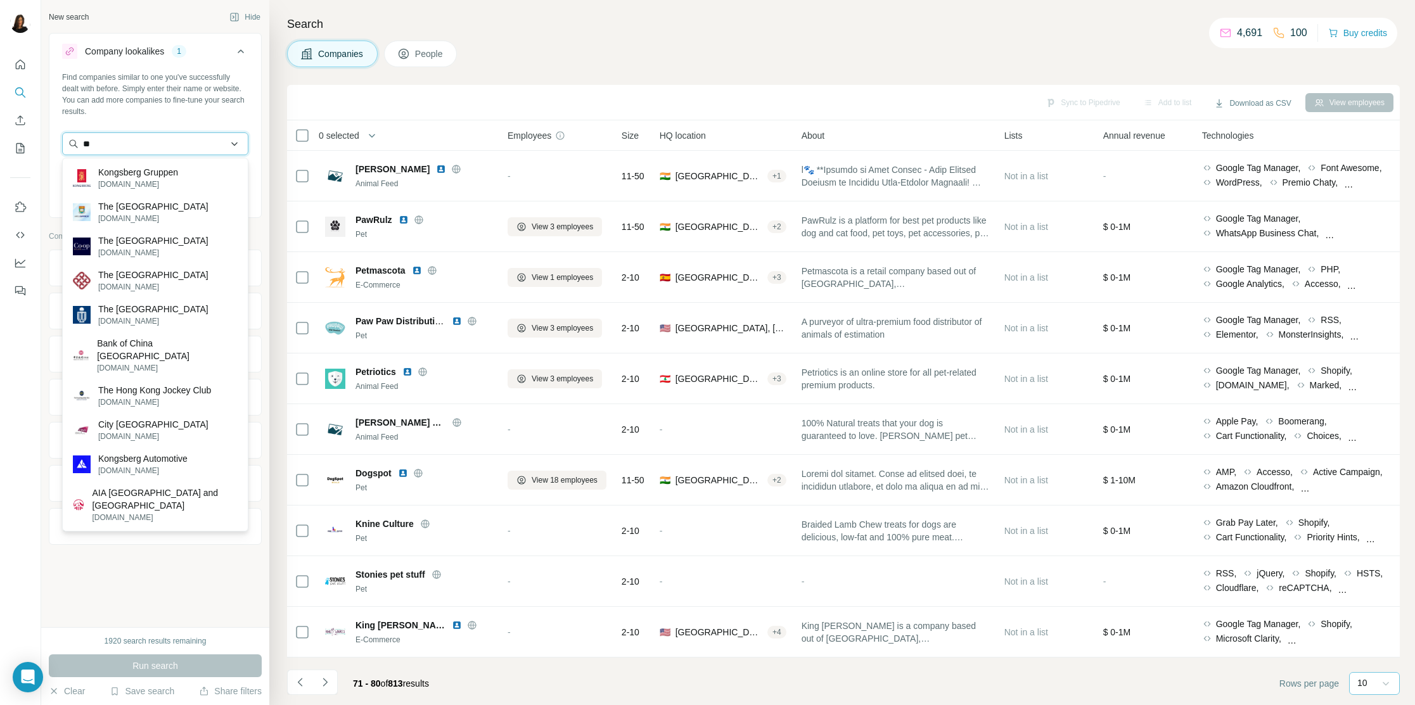
type input "*"
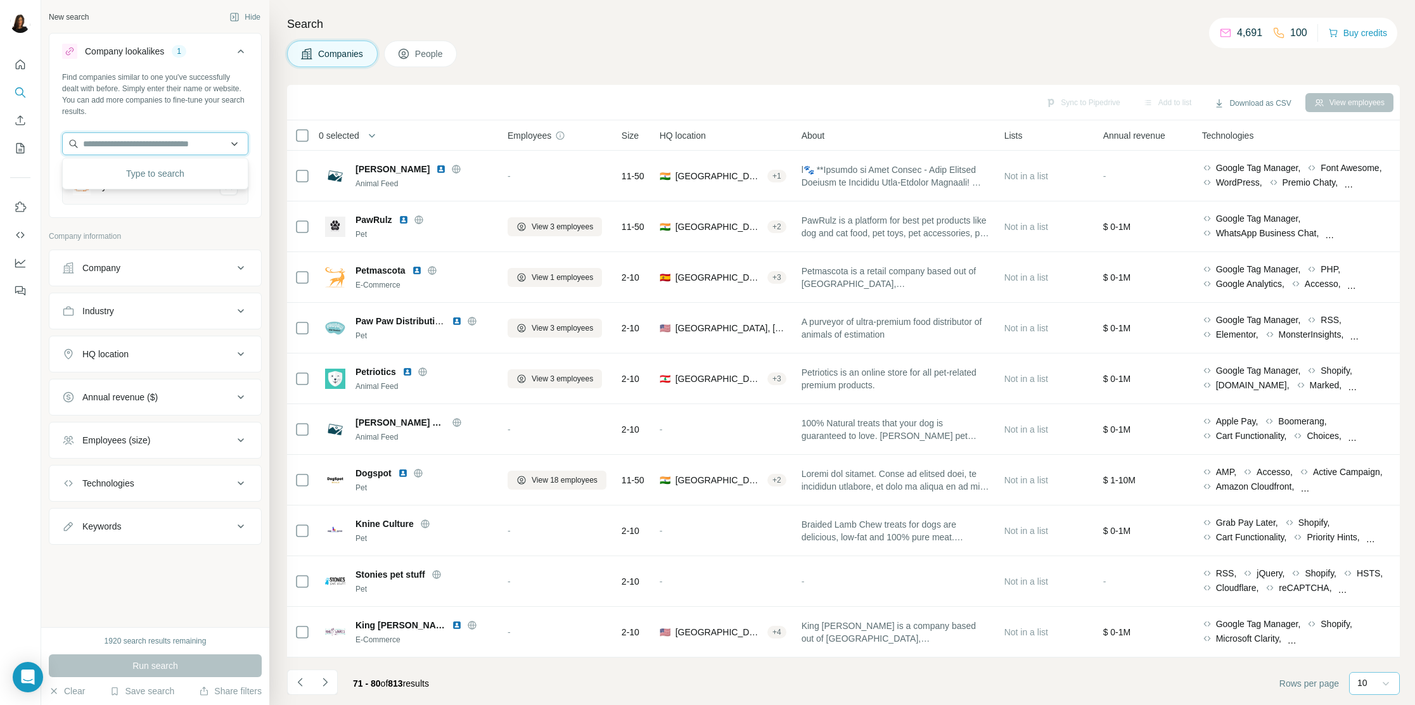
click at [202, 142] on input "text" at bounding box center [155, 143] width 186 height 23
paste input "**********"
type input "**********"
click at [174, 176] on div "Kong Company kongcompany.com" at bounding box center [155, 178] width 180 height 34
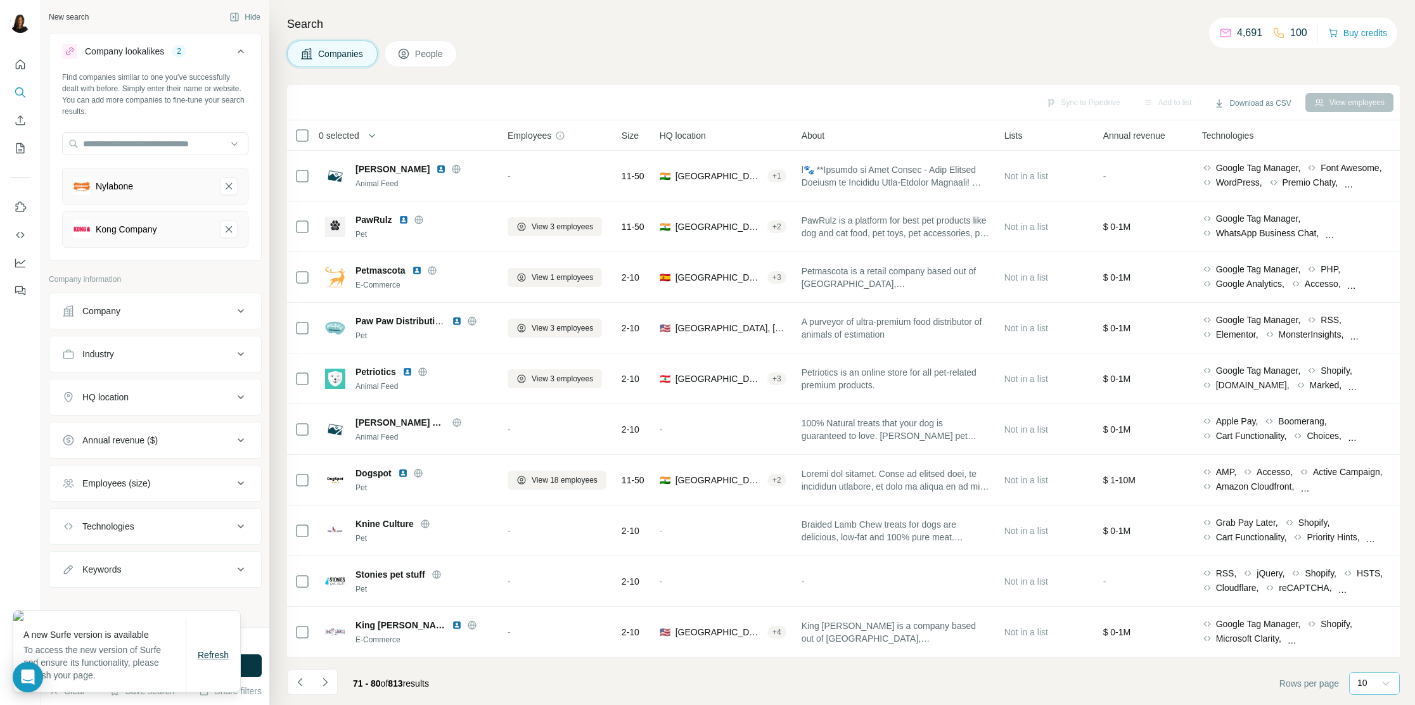
click at [201, 607] on span "Refresh" at bounding box center [213, 655] width 31 height 10
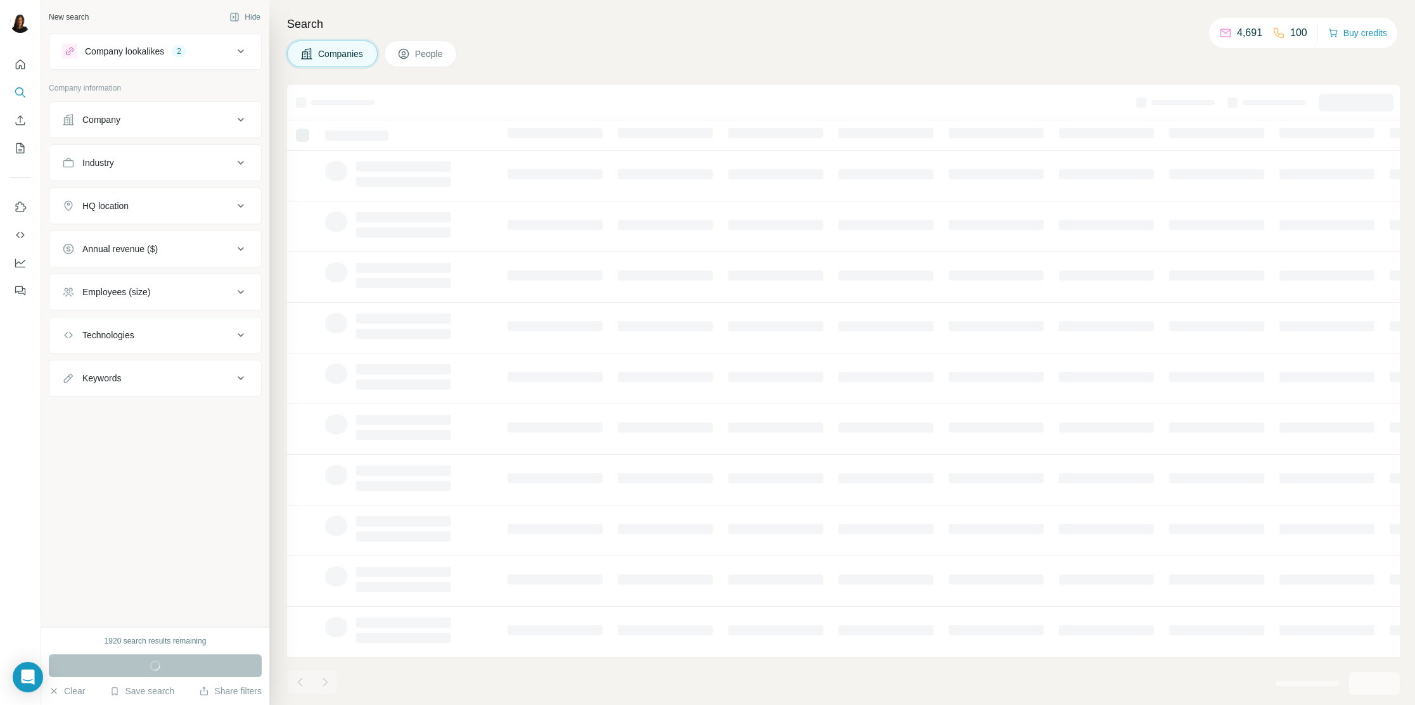
click at [236, 52] on icon at bounding box center [240, 51] width 15 height 15
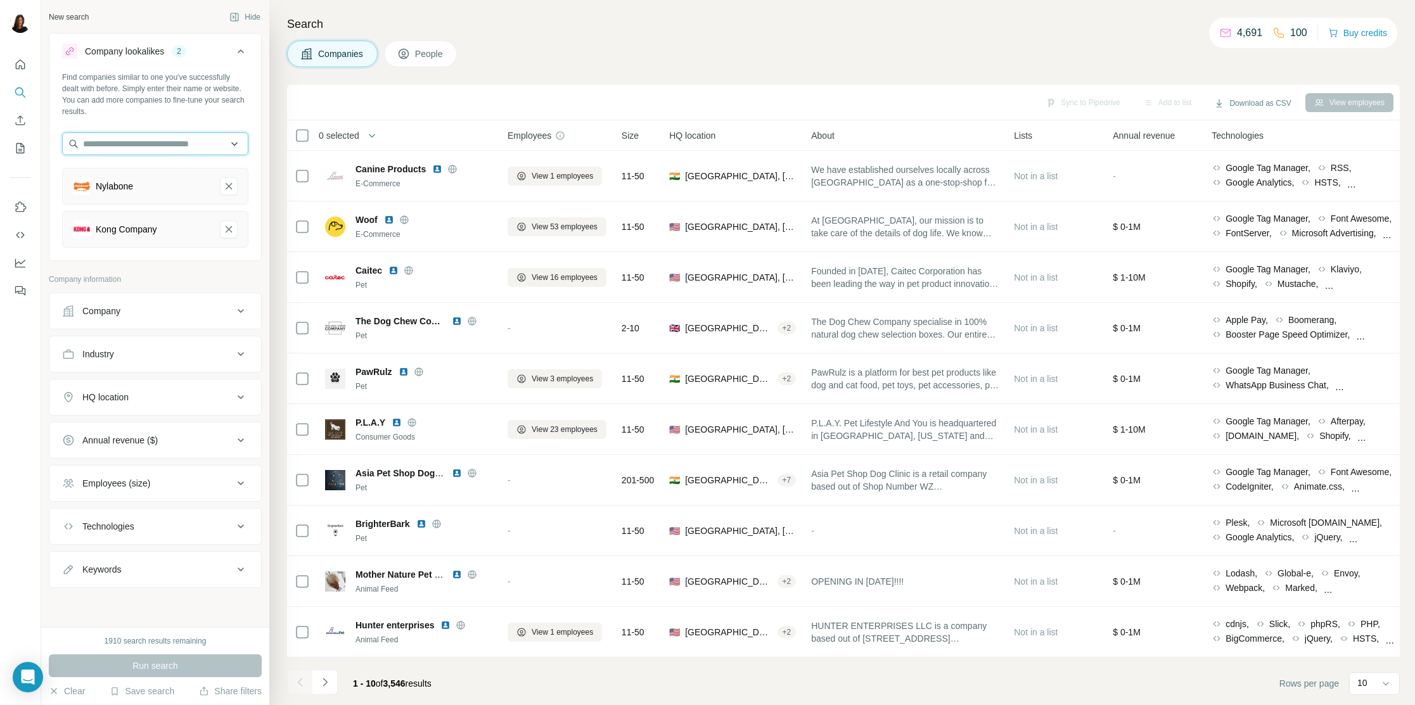
click at [203, 148] on input "text" at bounding box center [155, 143] width 186 height 23
paste input "********"
type input "*"
click at [146, 144] on input "text" at bounding box center [155, 143] width 186 height 23
paste input "**********"
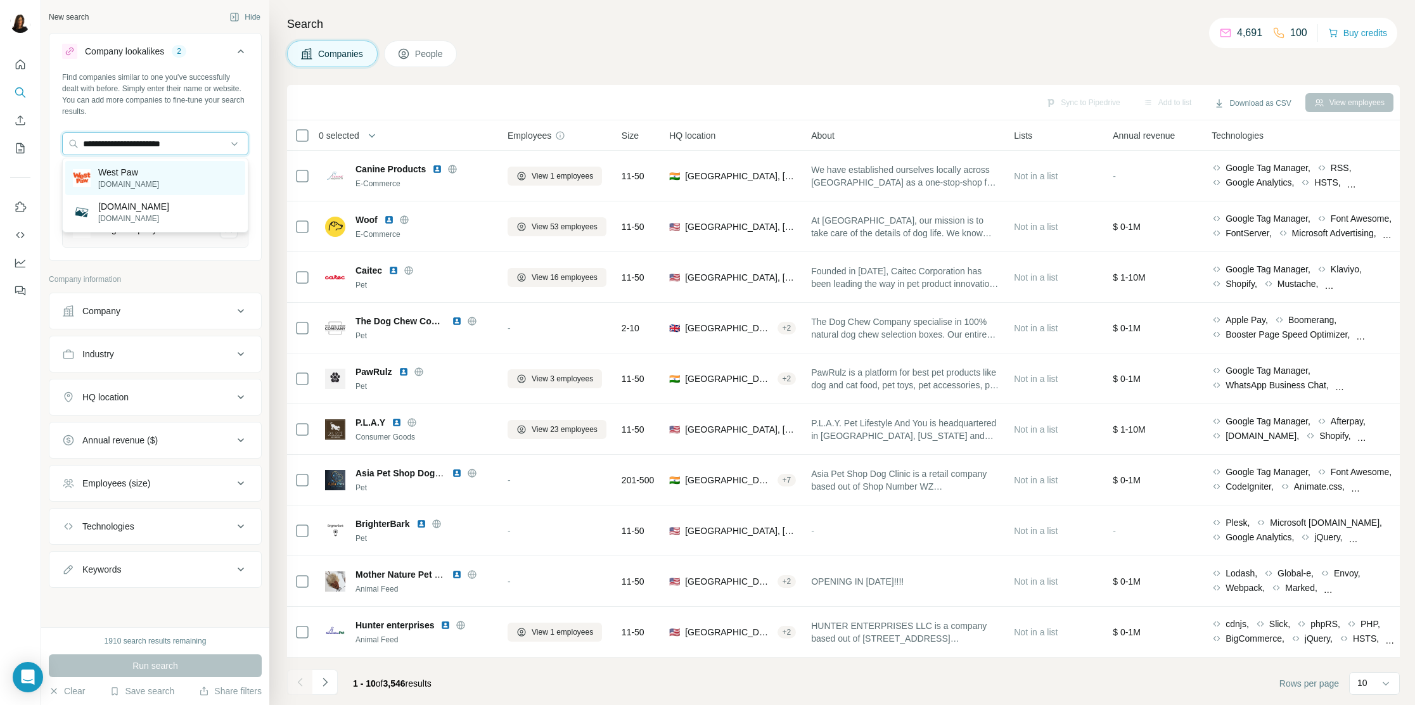
type input "**********"
click at [150, 172] on div "West Paw [DOMAIN_NAME]" at bounding box center [155, 178] width 180 height 34
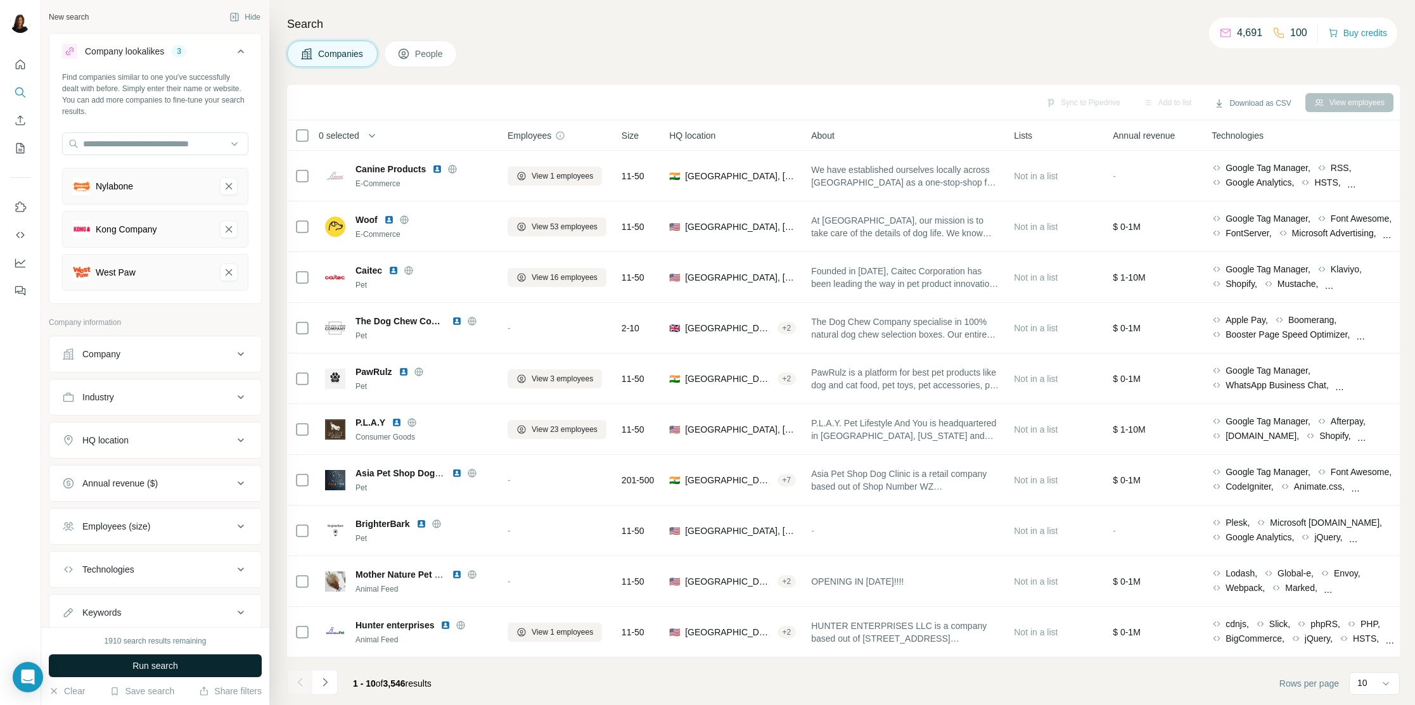
click at [186, 667] on button "Run search" at bounding box center [155, 666] width 213 height 23
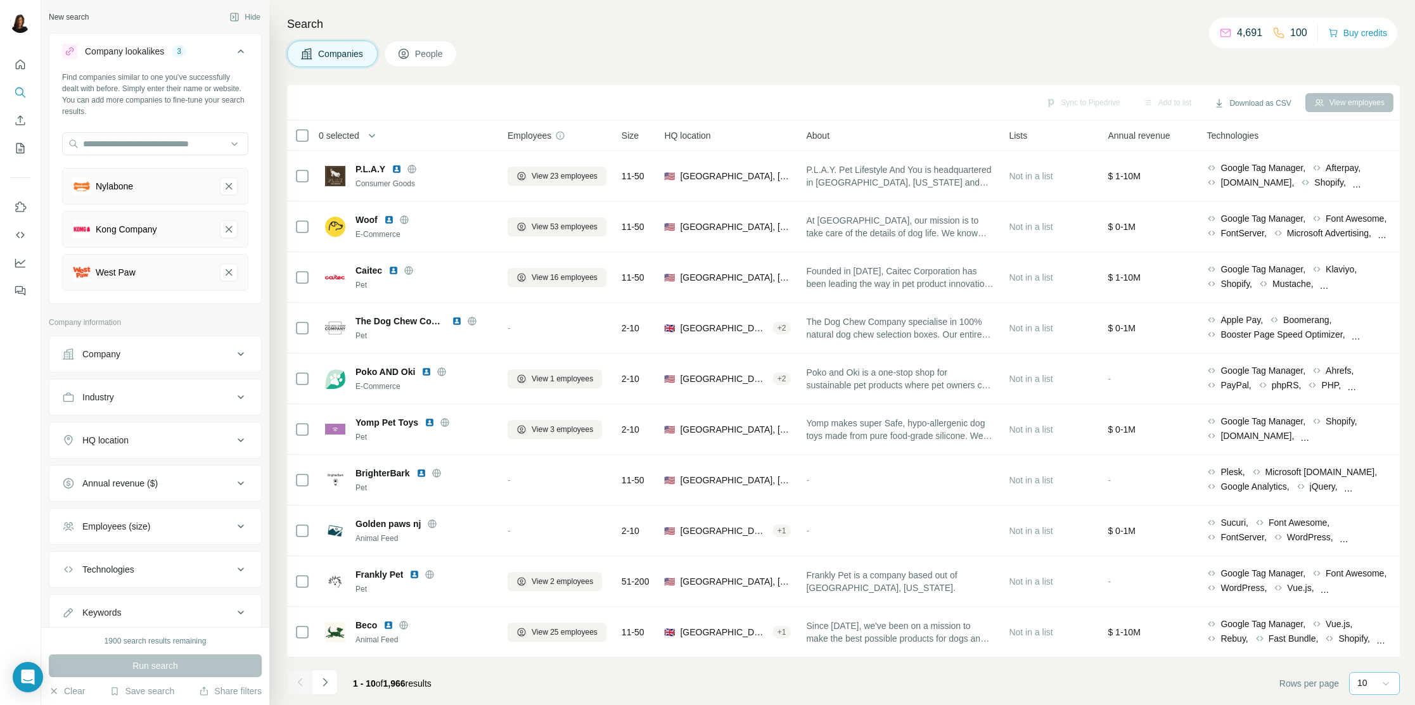
click at [1387, 683] on icon at bounding box center [1386, 683] width 13 height 13
click at [1385, 655] on icon at bounding box center [1384, 655] width 9 height 13
click at [1383, 678] on icon at bounding box center [1386, 683] width 13 height 13
click at [1368, 603] on p "40" at bounding box center [1365, 609] width 10 height 13
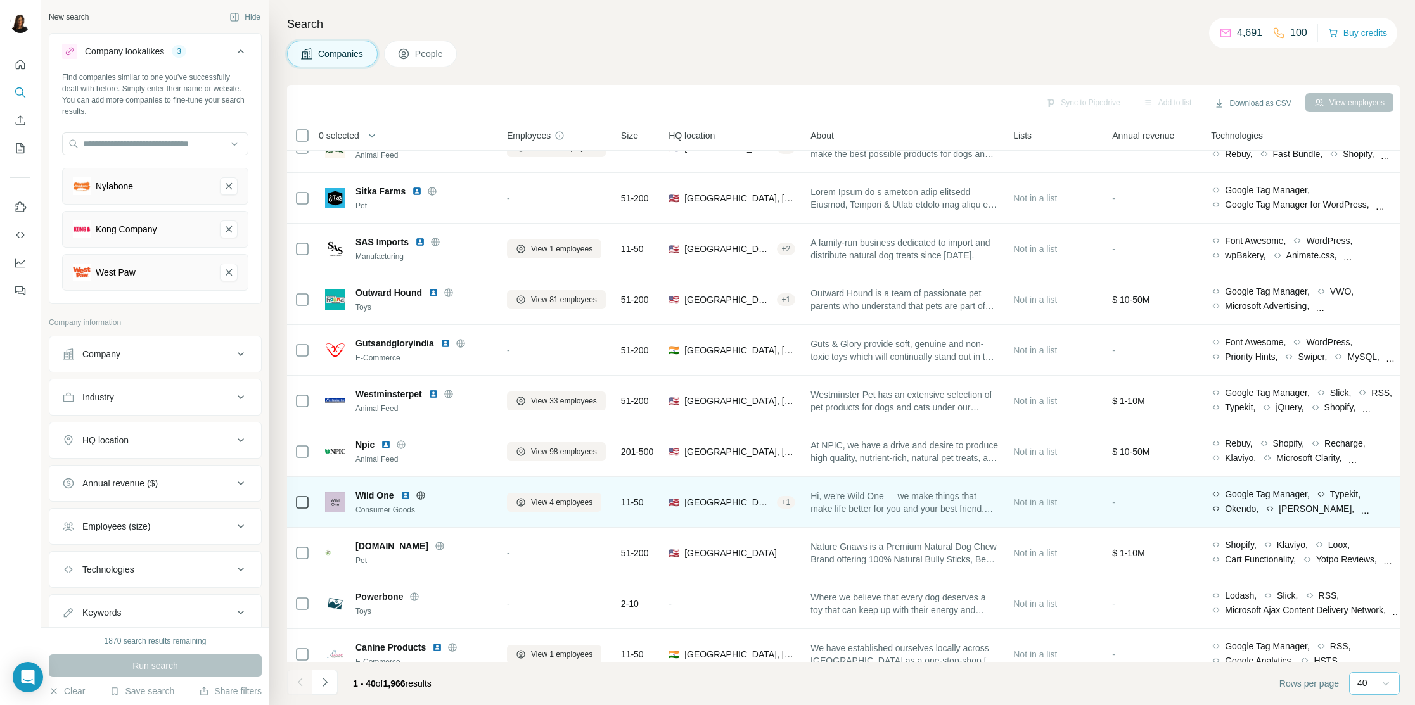
scroll to position [485, 0]
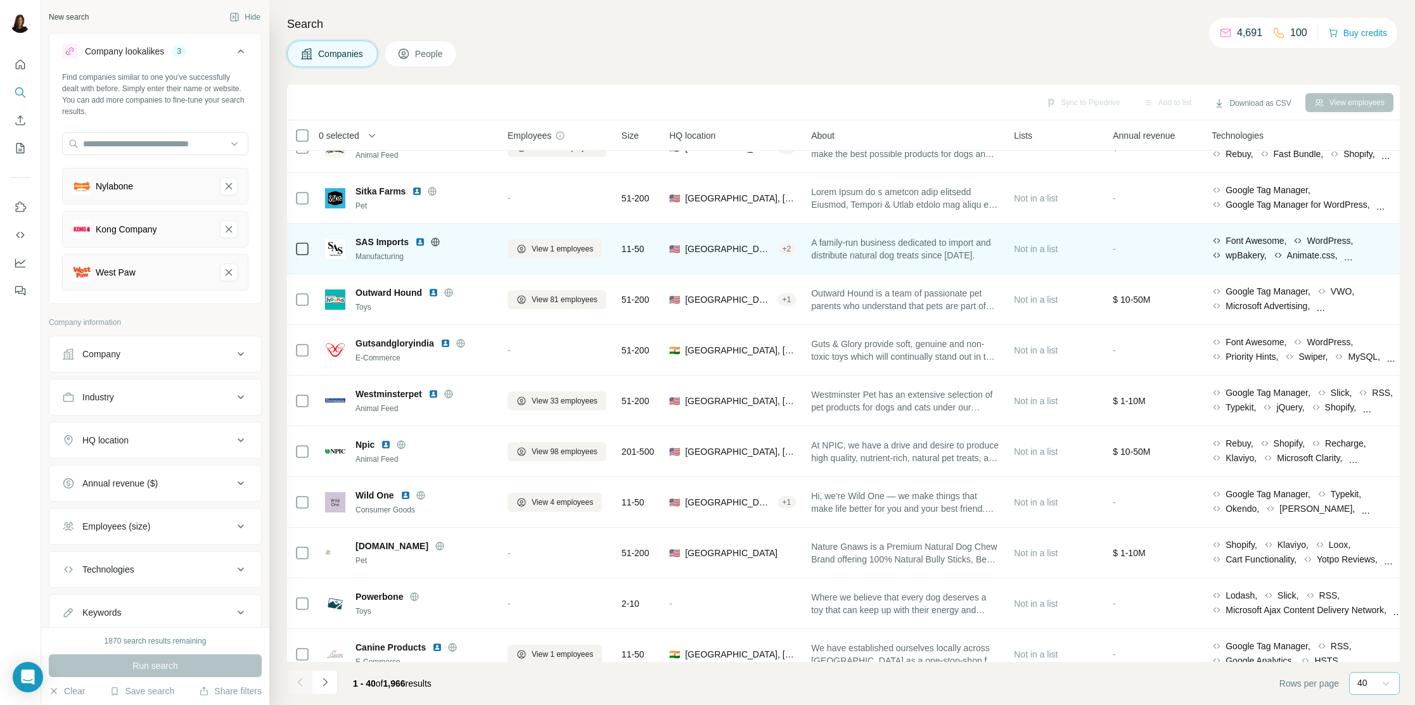
drag, startPoint x: 356, startPoint y: 239, endPoint x: 411, endPoint y: 235, distance: 55.3
click at [411, 236] on div "SAS Imports" at bounding box center [424, 242] width 137 height 13
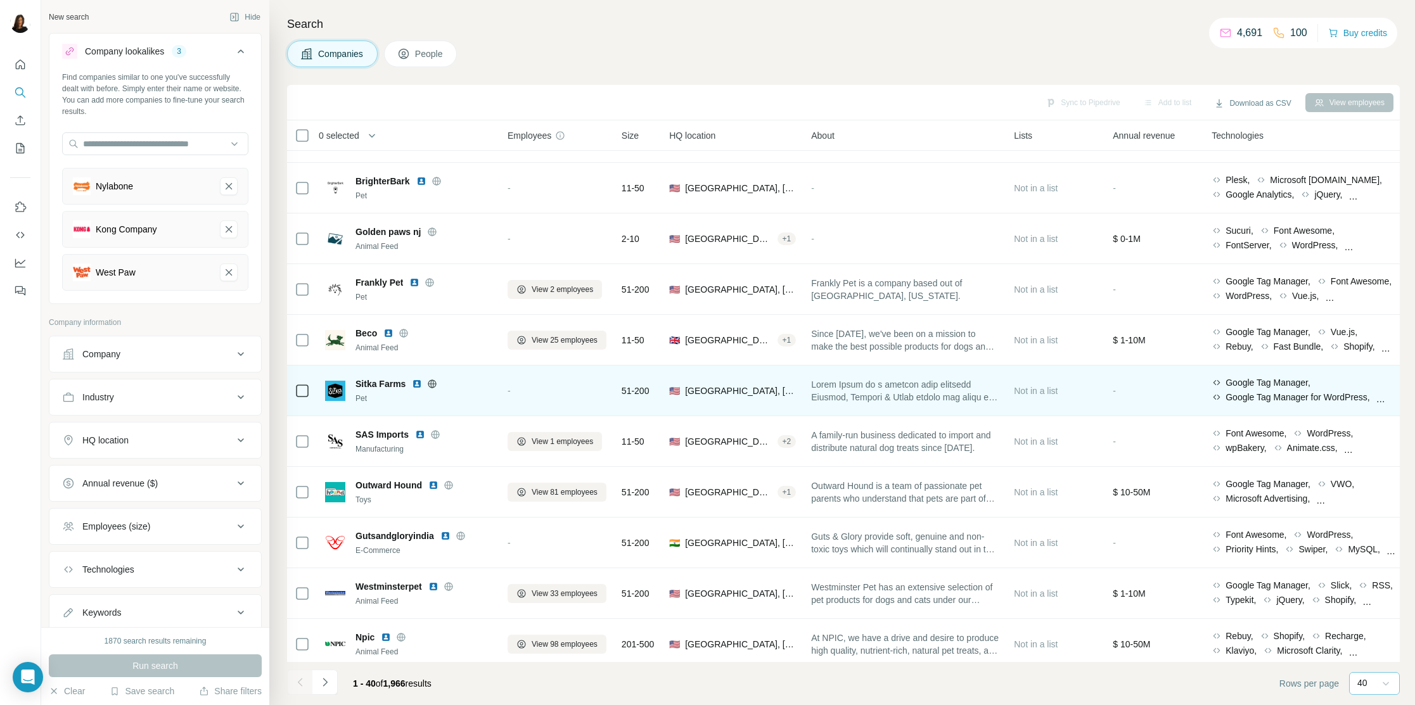
scroll to position [279, 0]
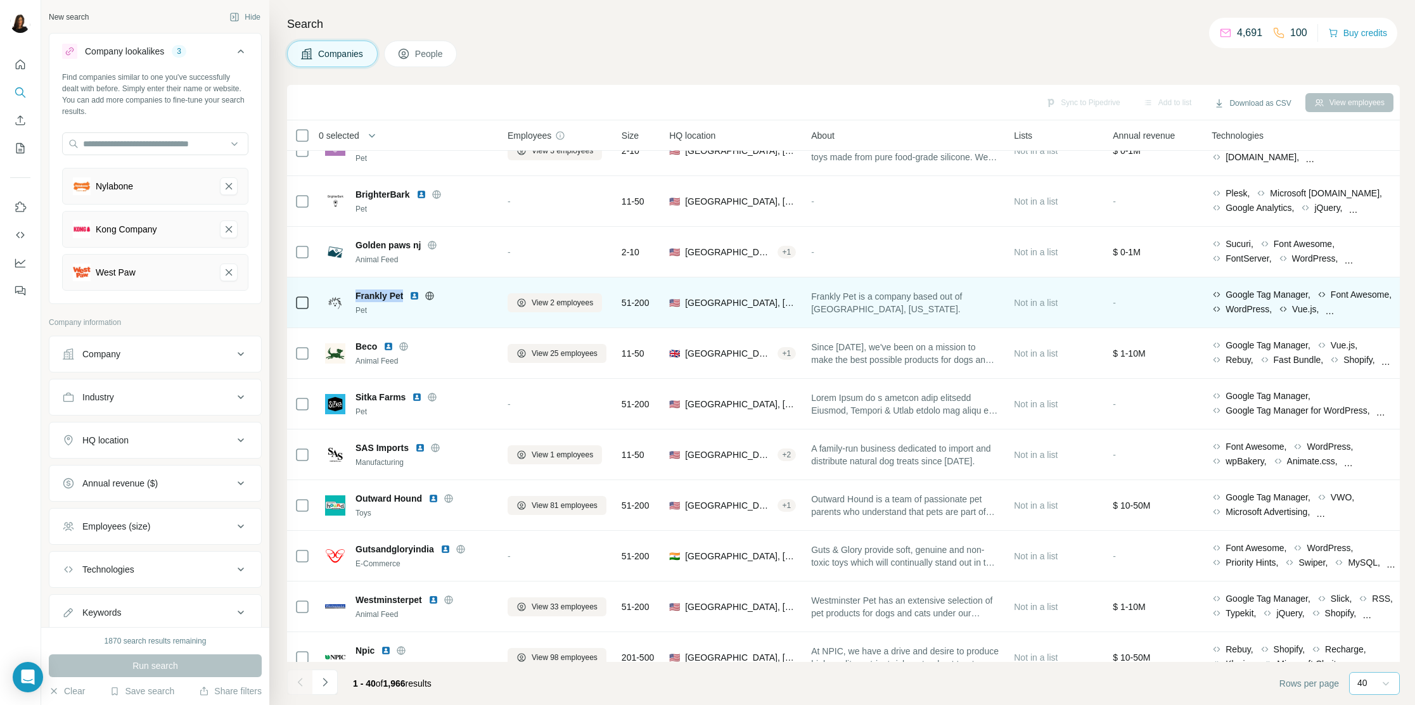
drag, startPoint x: 359, startPoint y: 294, endPoint x: 405, endPoint y: 295, distance: 46.3
click at [405, 295] on div "Frankly Pet" at bounding box center [424, 296] width 137 height 13
copy span "Frankly Pet"
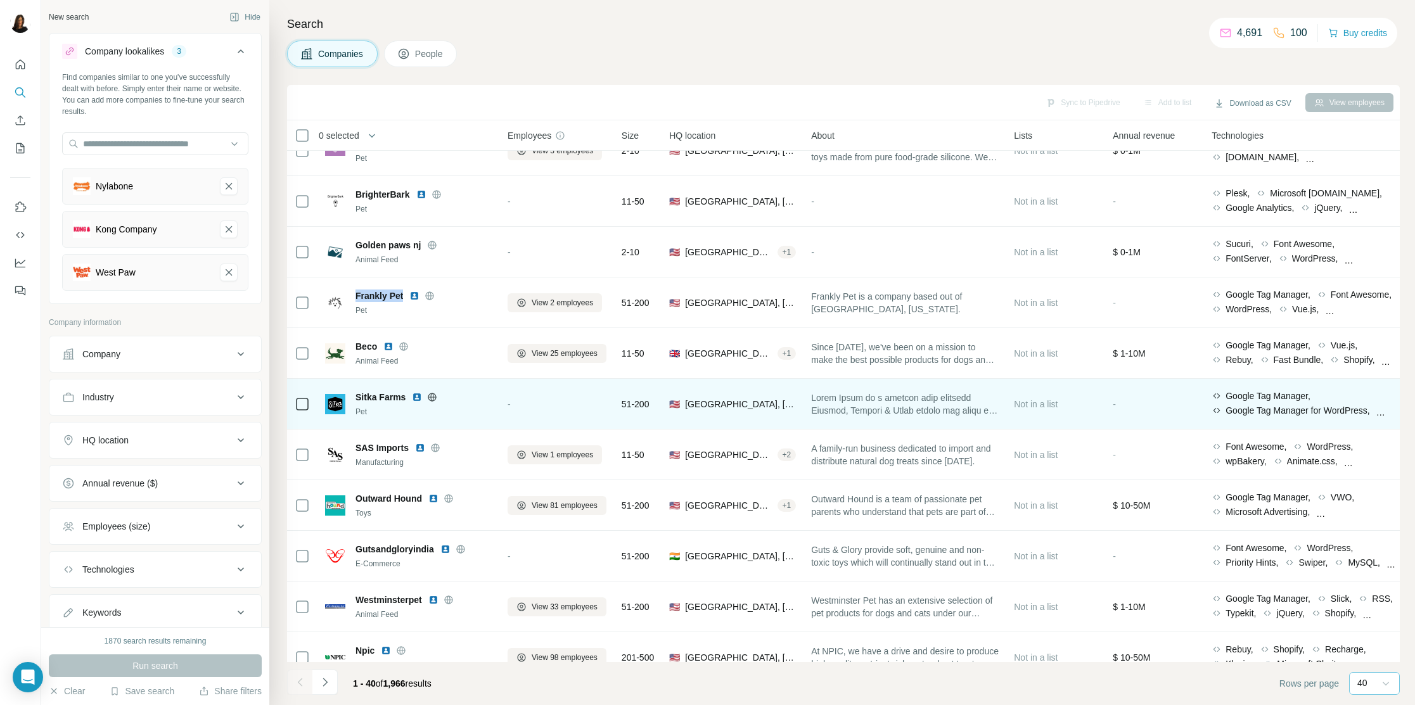
click at [354, 393] on div "Sitka Farms Pet" at bounding box center [408, 404] width 167 height 27
drag, startPoint x: 359, startPoint y: 393, endPoint x: 398, endPoint y: 395, distance: 38.7
click at [398, 395] on div "Sitka Farms Pet" at bounding box center [408, 404] width 167 height 27
copy span "Sitka Farms"
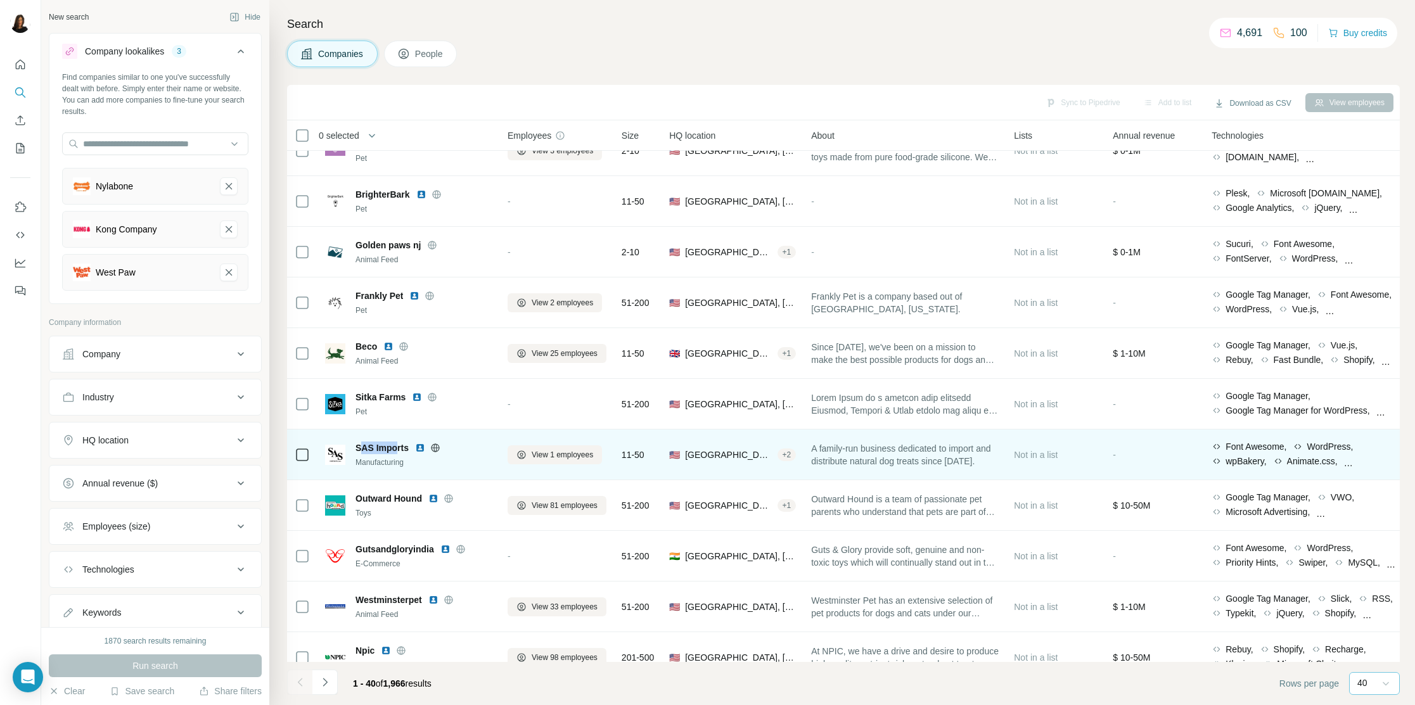
drag, startPoint x: 362, startPoint y: 446, endPoint x: 399, endPoint y: 447, distance: 36.8
click at [399, 447] on span "SAS Imports" at bounding box center [382, 448] width 53 height 13
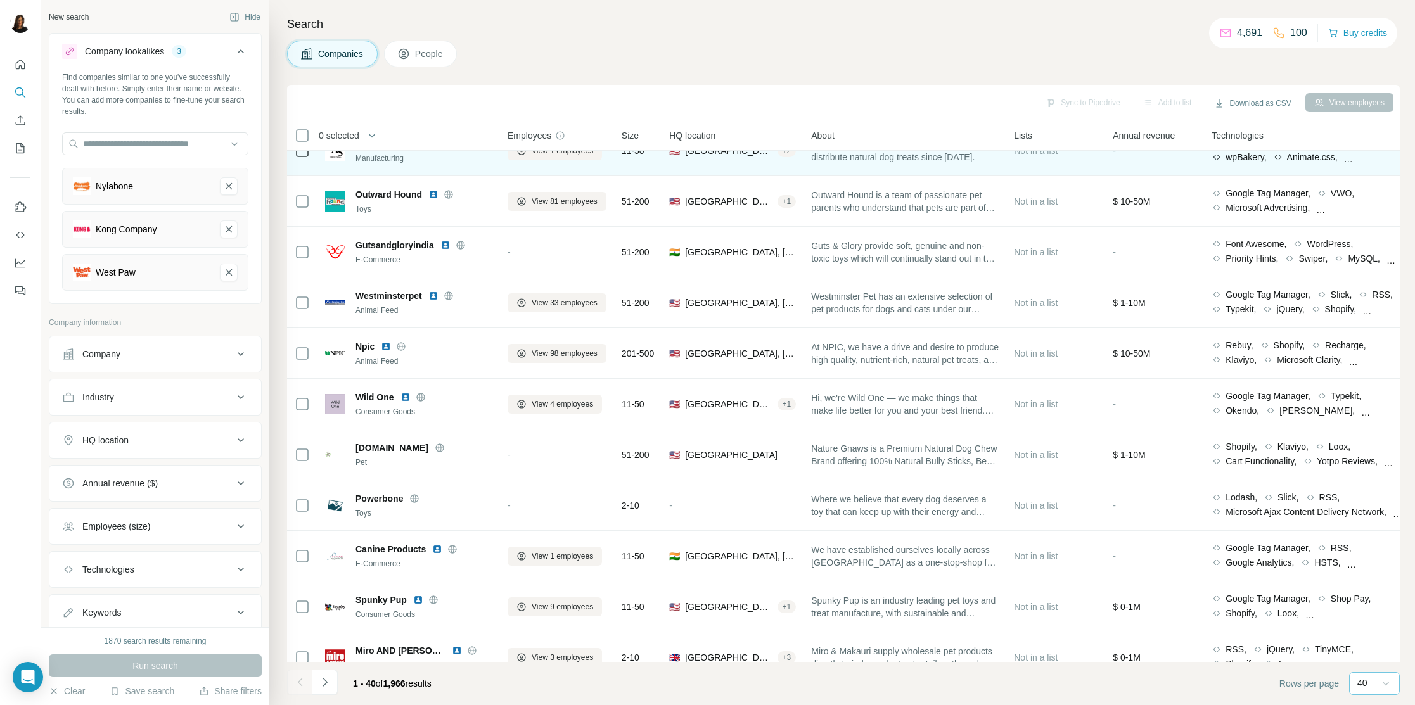
scroll to position [592, 0]
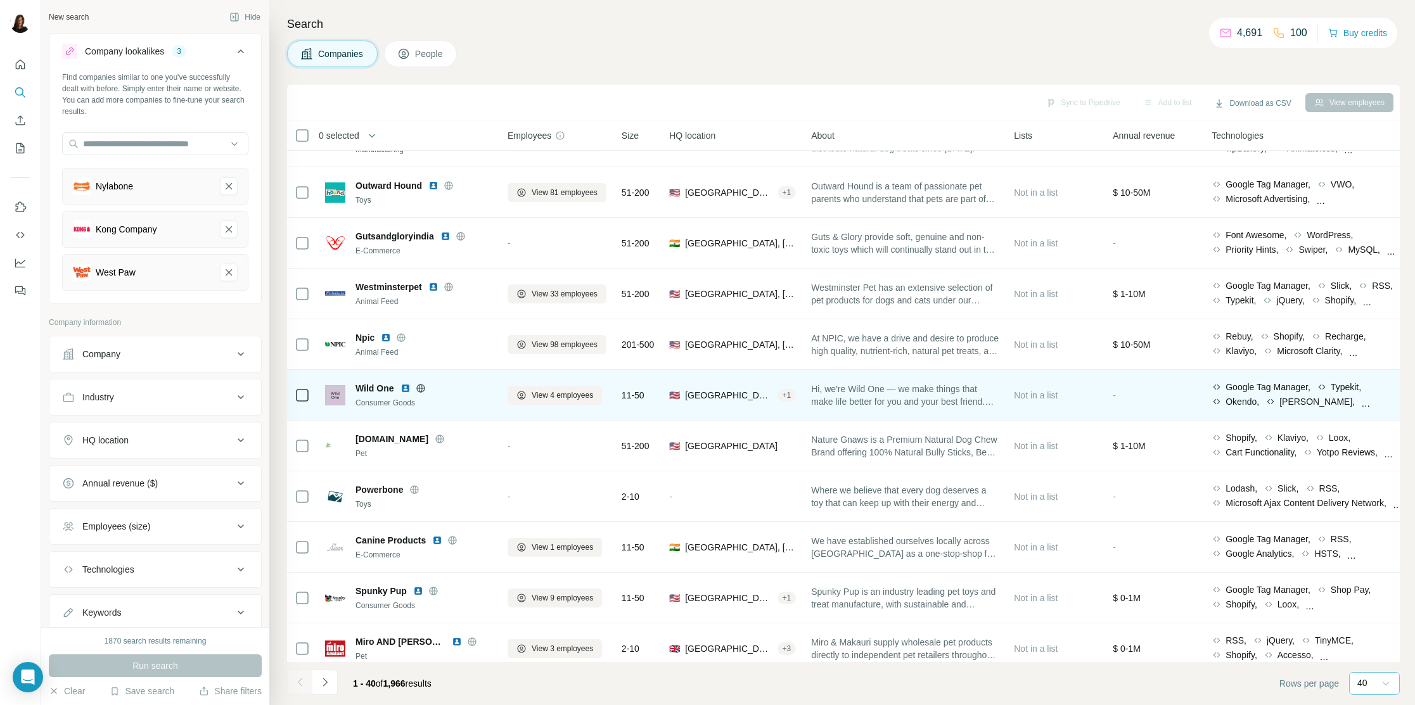
click at [354, 387] on div "Wild One Consumer Goods" at bounding box center [408, 395] width 167 height 27
drag, startPoint x: 361, startPoint y: 387, endPoint x: 383, endPoint y: 389, distance: 22.3
click at [383, 389] on div "Wild One Consumer Goods" at bounding box center [408, 395] width 167 height 27
copy span "Wild One"
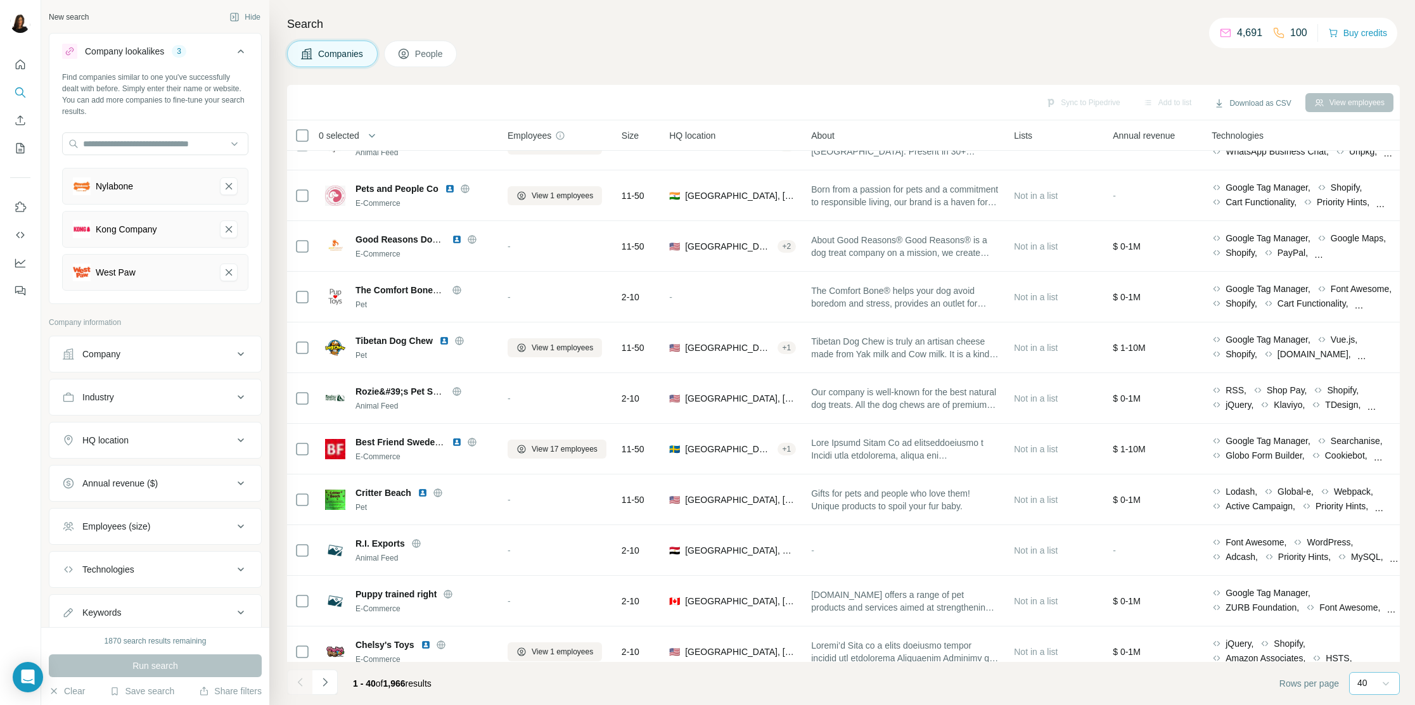
scroll to position [1509, 0]
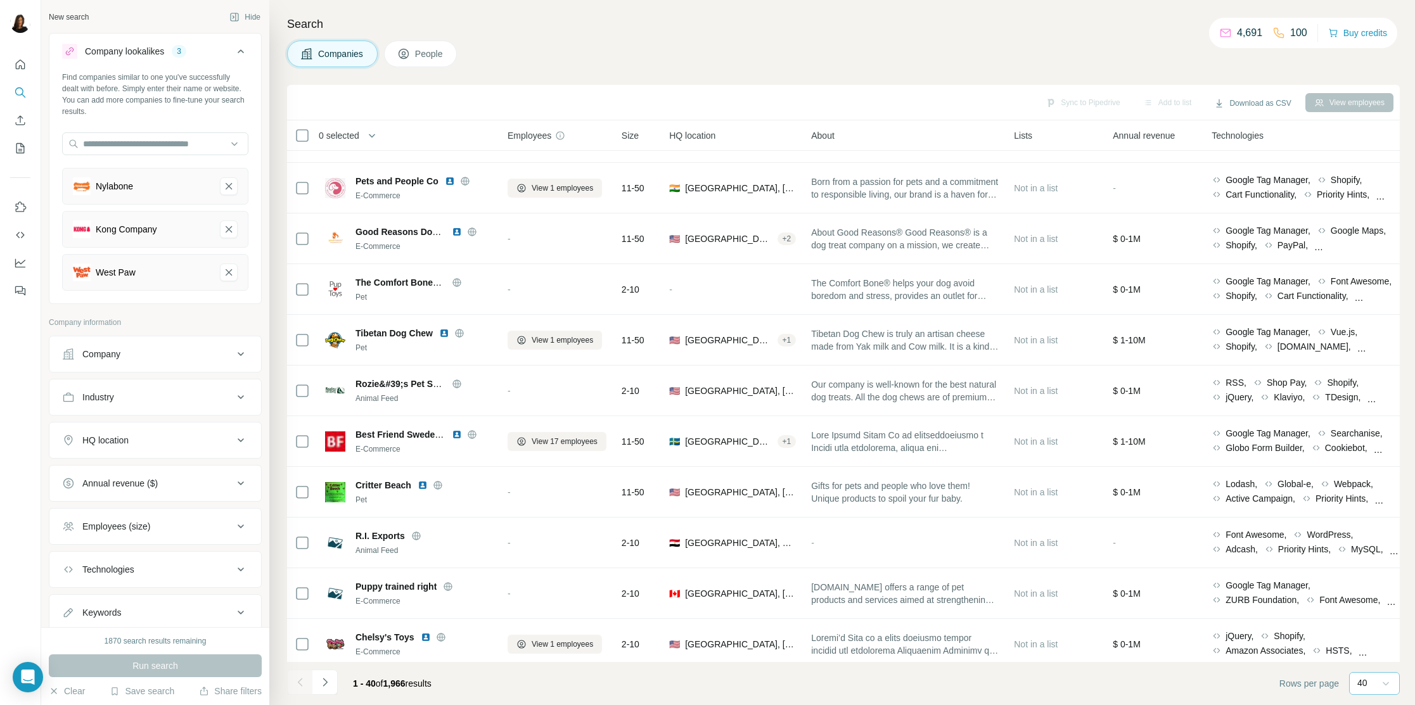
click at [231, 394] on div "Industry" at bounding box center [147, 397] width 171 height 13
click at [146, 425] on input at bounding box center [148, 429] width 157 height 14
click at [157, 409] on button "Industry" at bounding box center [155, 399] width 212 height 35
click at [144, 446] on div "HQ location" at bounding box center [147, 440] width 171 height 13
click at [49, 425] on button "HQ location" at bounding box center [155, 442] width 212 height 35
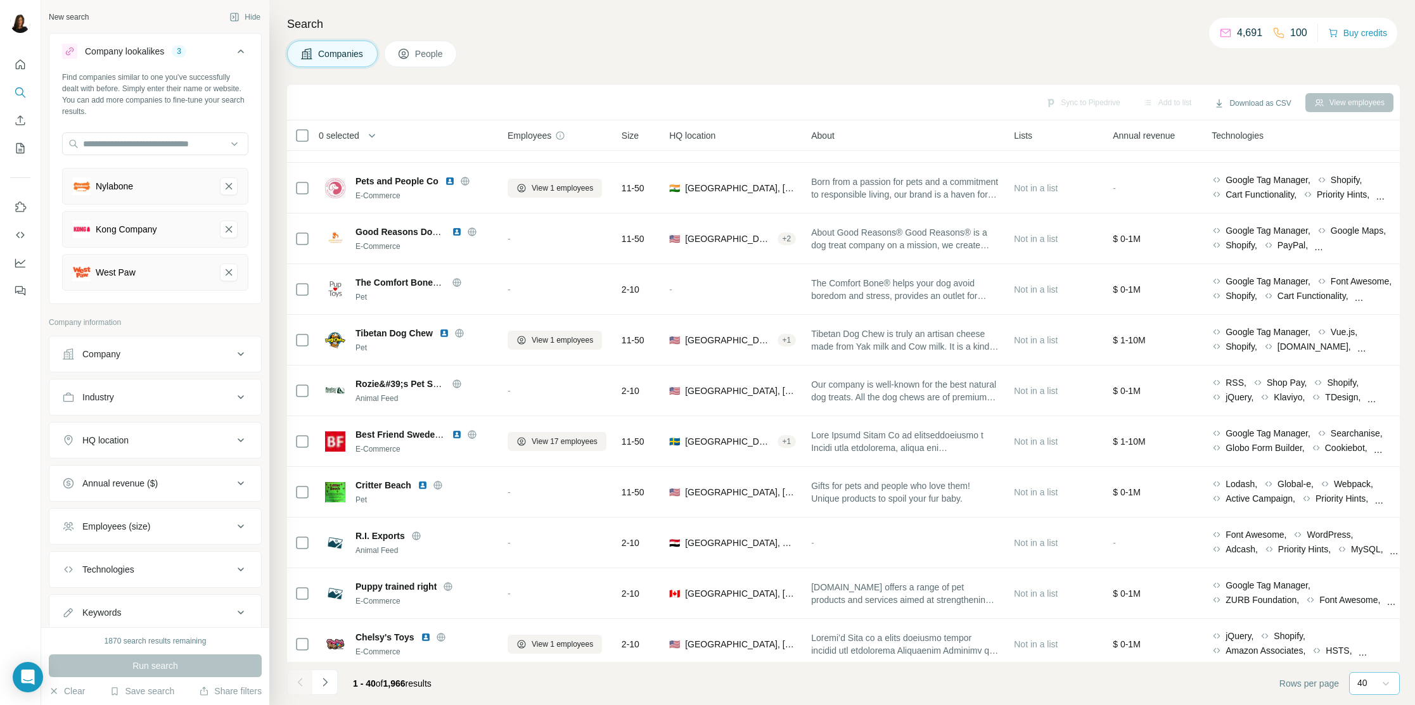
click at [176, 446] on button "HQ location" at bounding box center [155, 440] width 212 height 30
click at [153, 470] on input "text" at bounding box center [155, 472] width 186 height 23
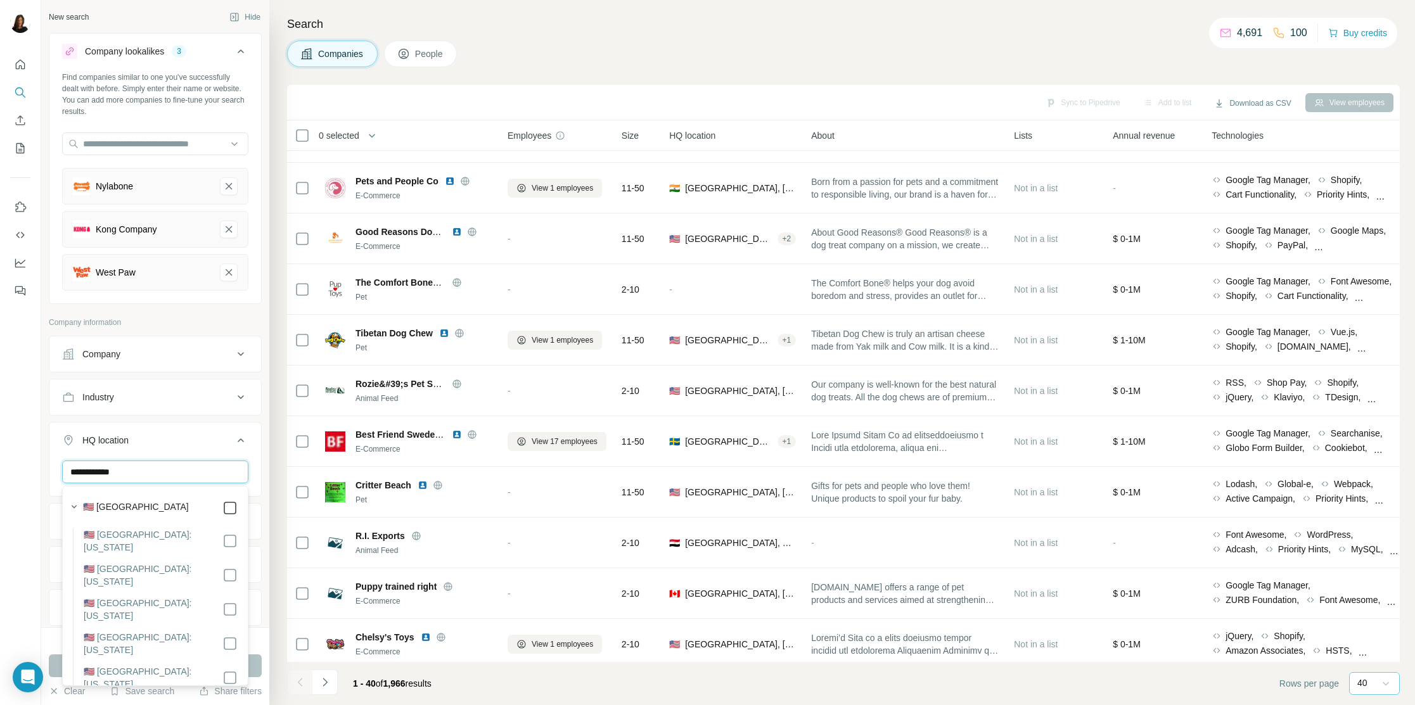
type input "**********"
click at [197, 438] on div "HQ location 1" at bounding box center [147, 440] width 171 height 13
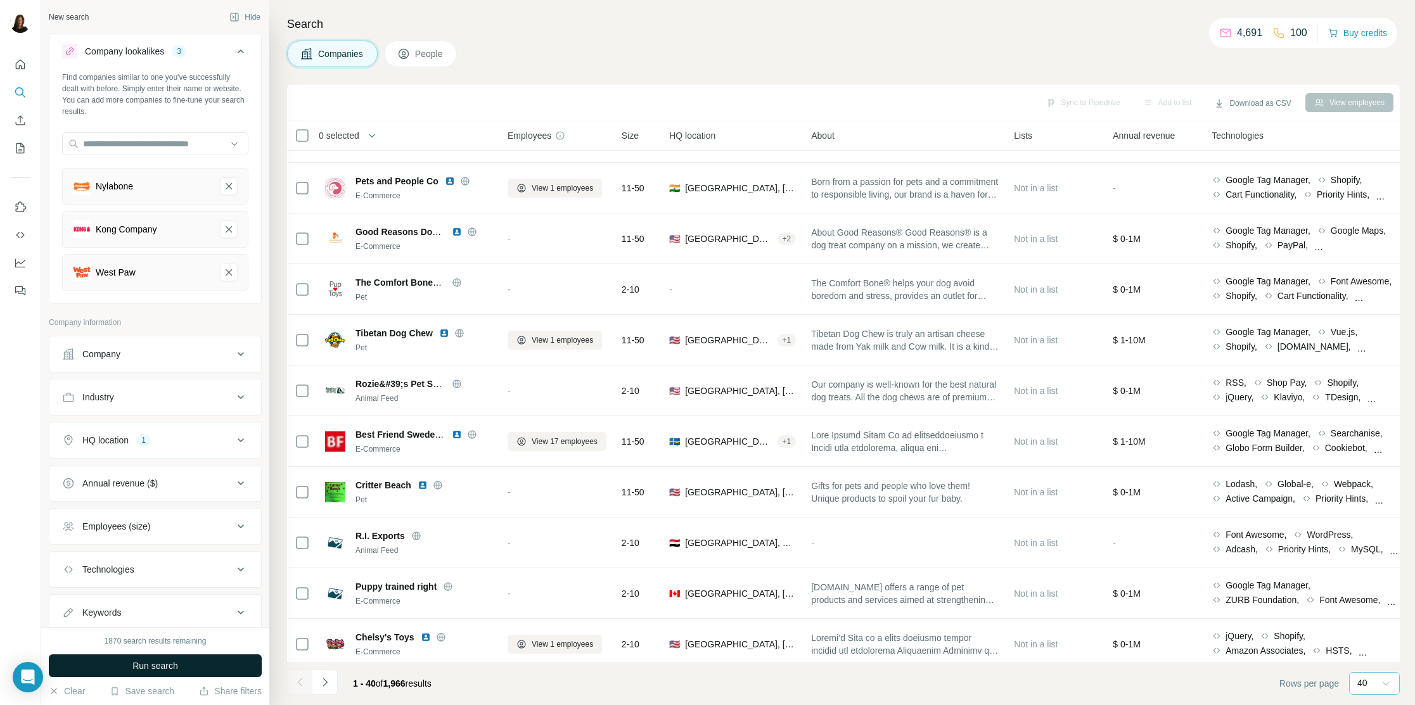
click at [167, 666] on span "Run search" at bounding box center [155, 666] width 46 height 13
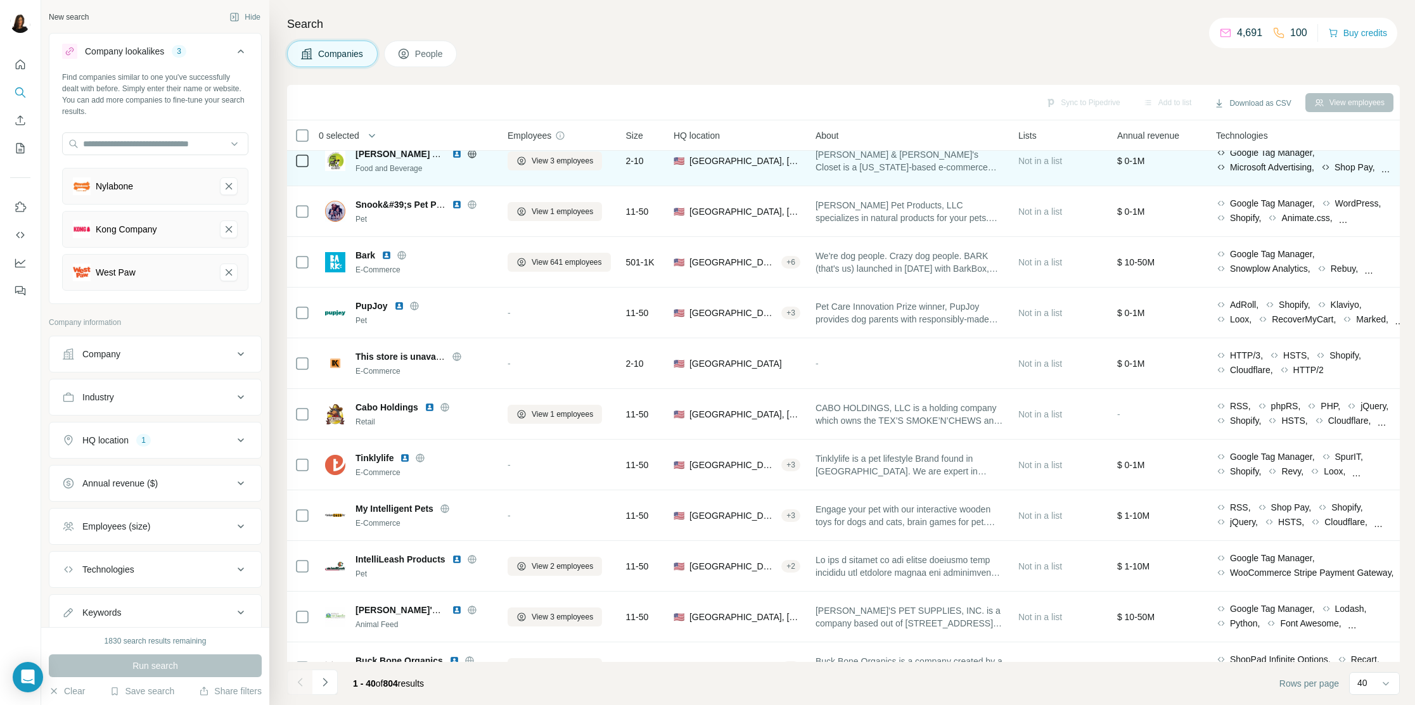
scroll to position [1517, 0]
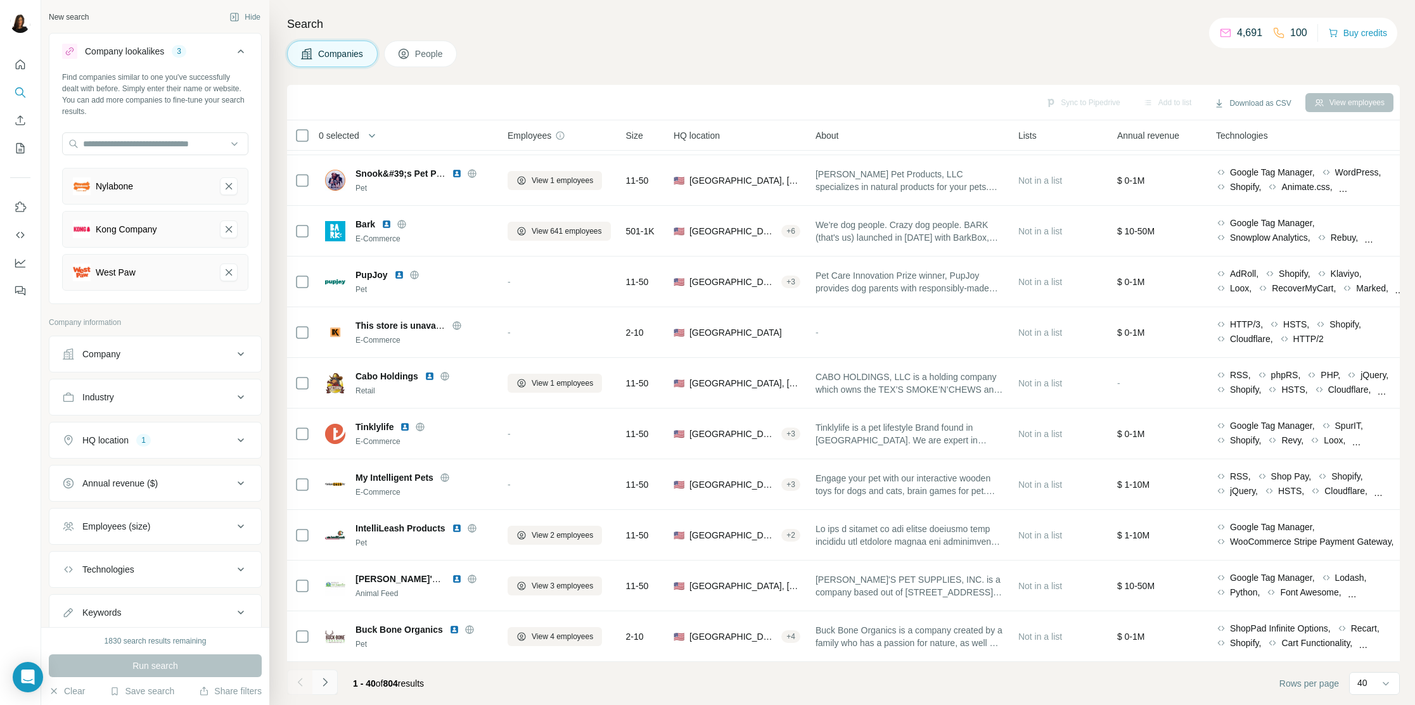
click at [327, 681] on icon "Navigate to next page" at bounding box center [325, 682] width 13 height 13
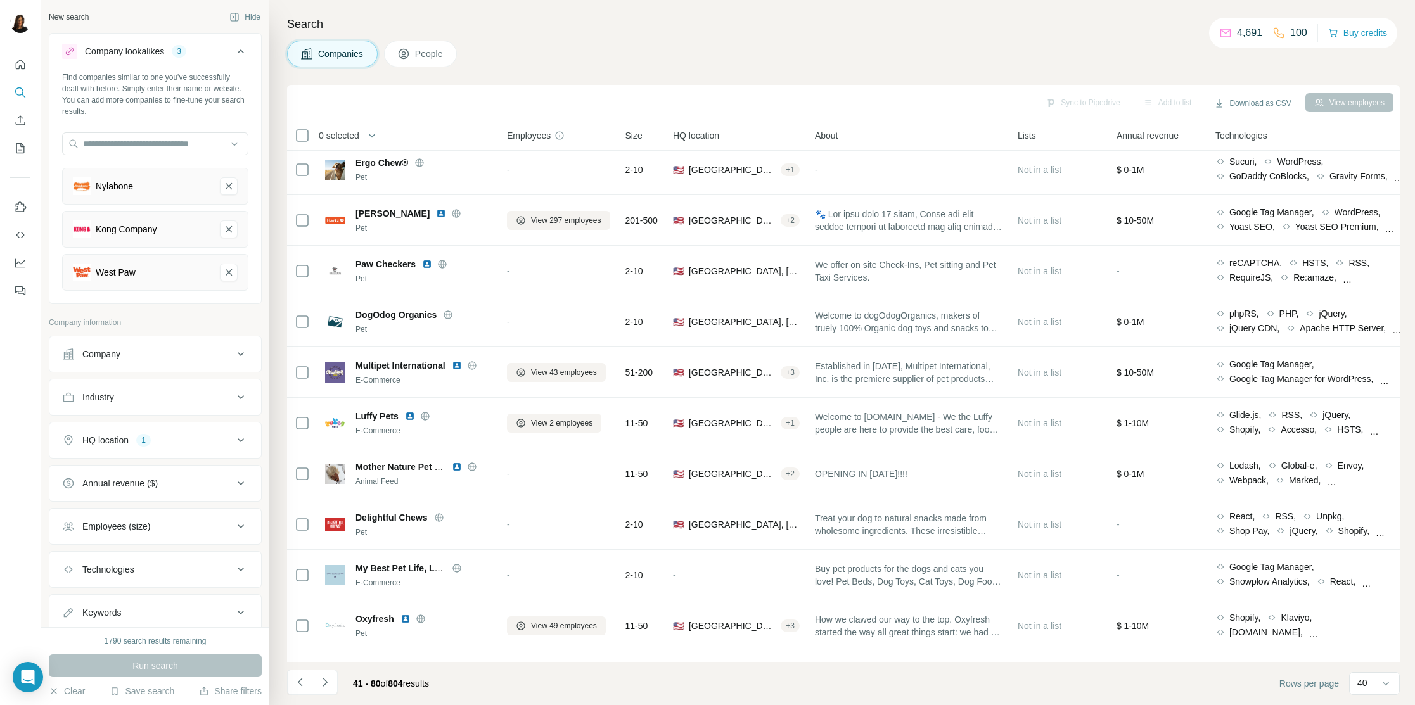
scroll to position [94, 1]
